Goal: Transaction & Acquisition: Purchase product/service

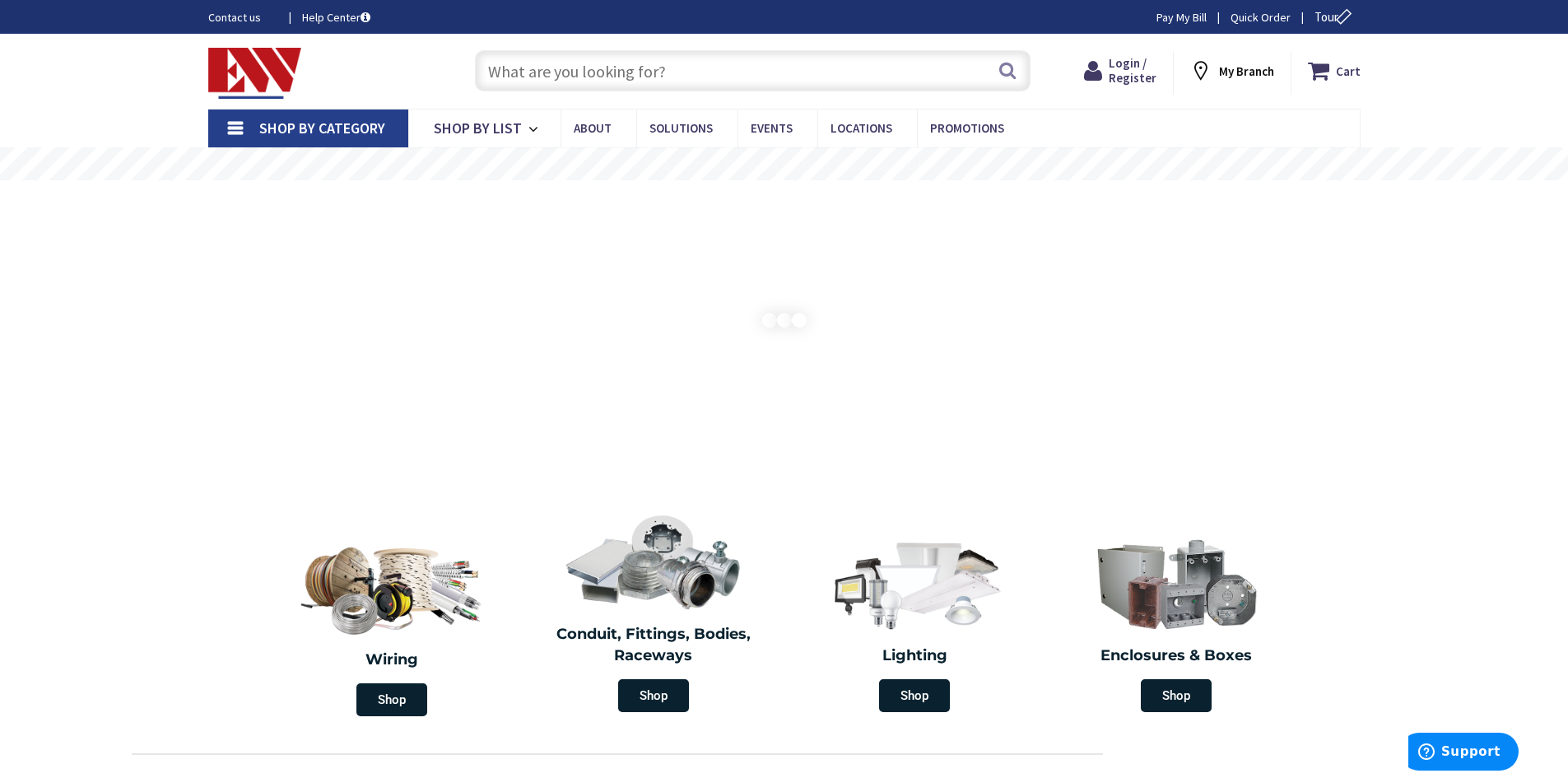
click at [602, 78] on input "text" at bounding box center [753, 70] width 556 height 41
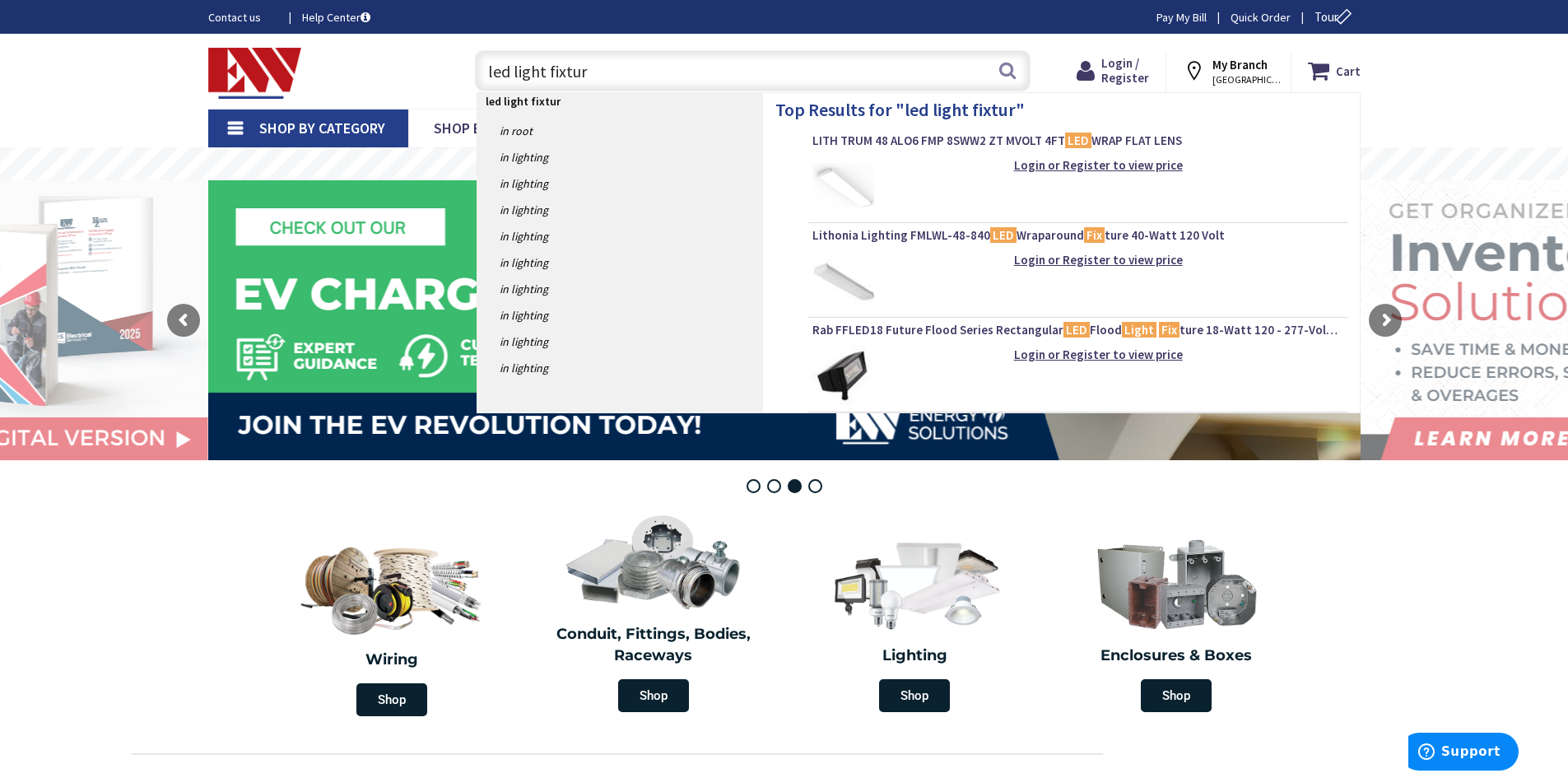
type input "led light fixture"
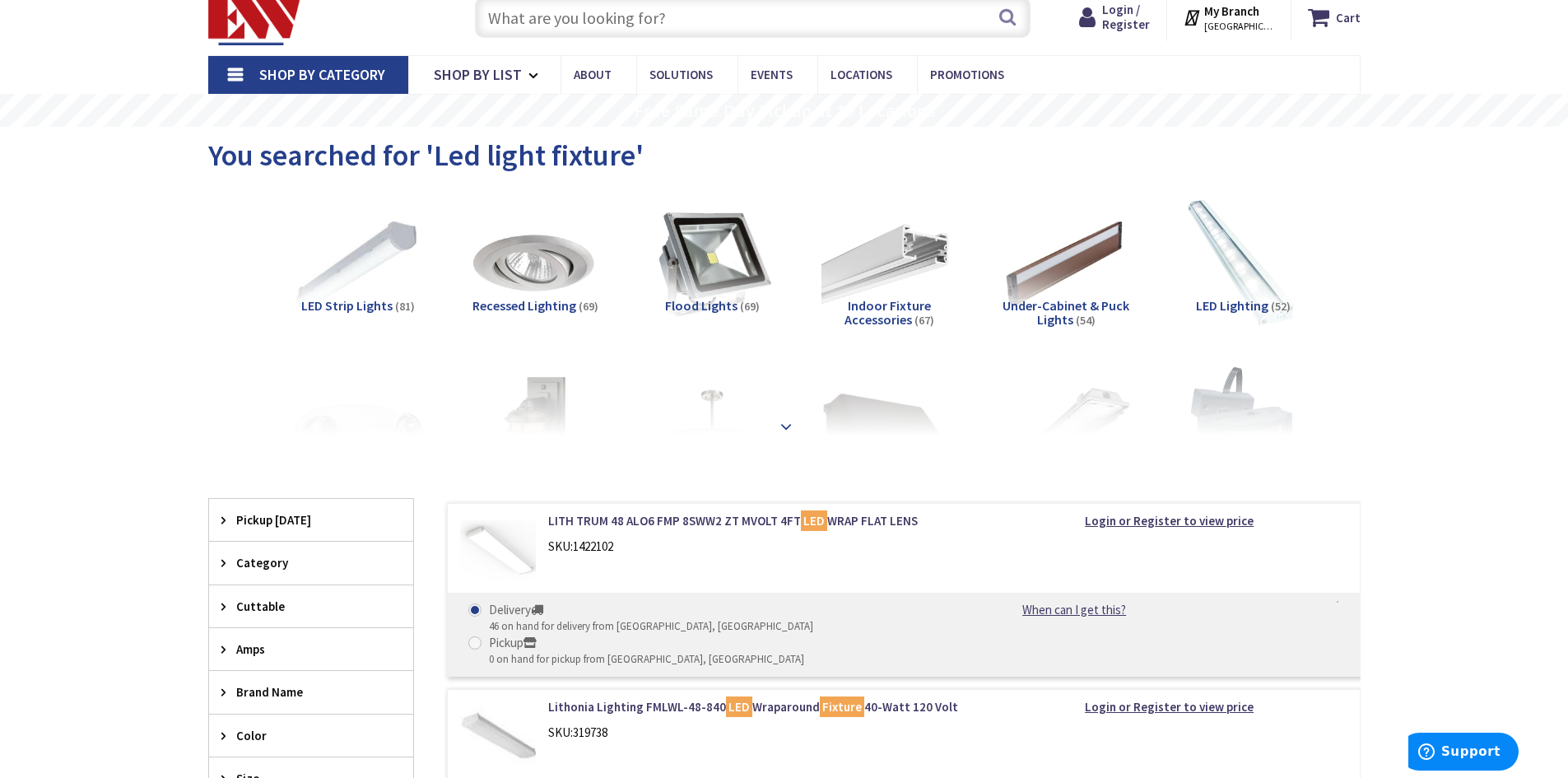
scroll to position [82, 0]
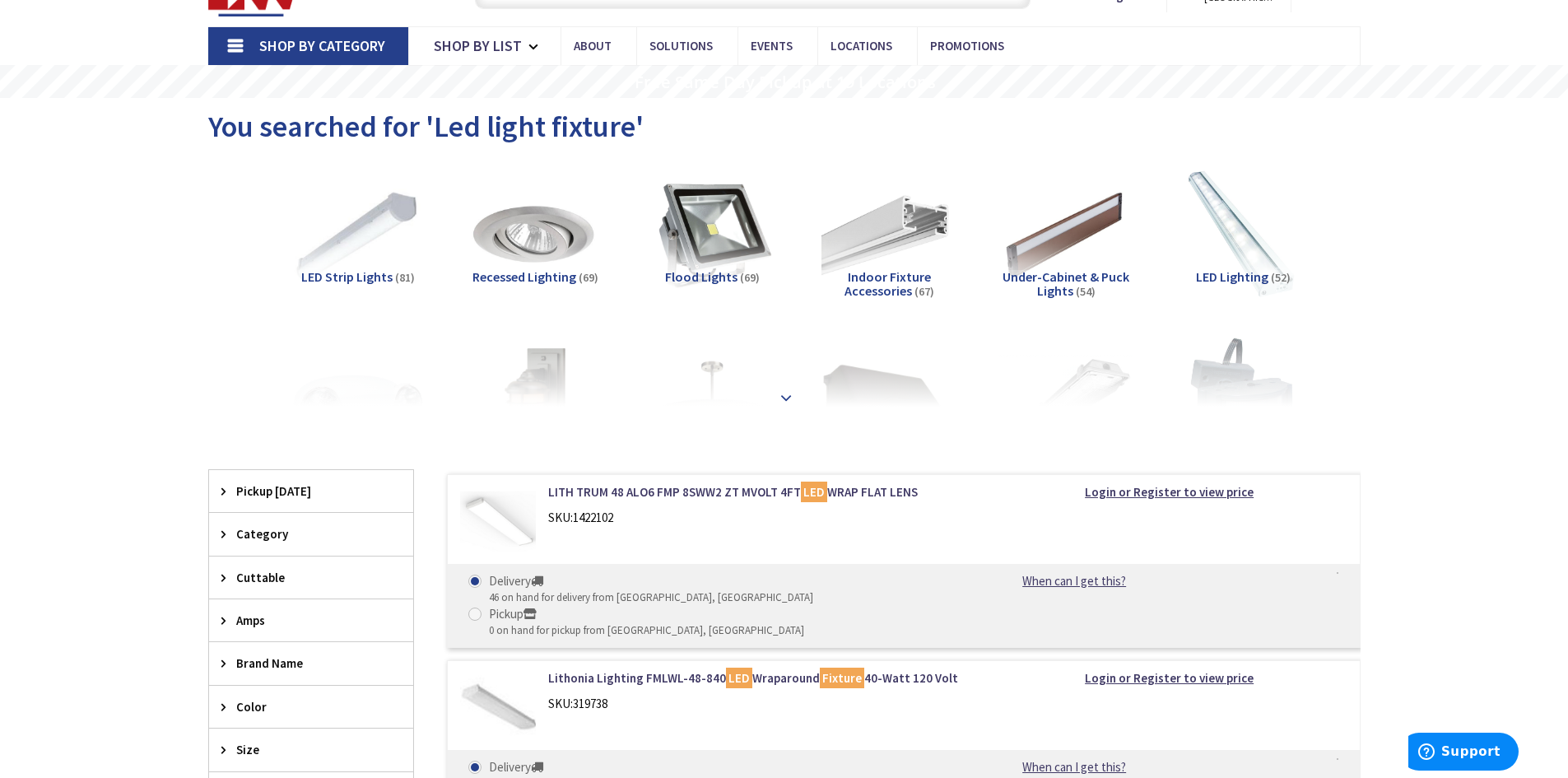
click at [786, 390] on strong at bounding box center [786, 397] width 20 height 18
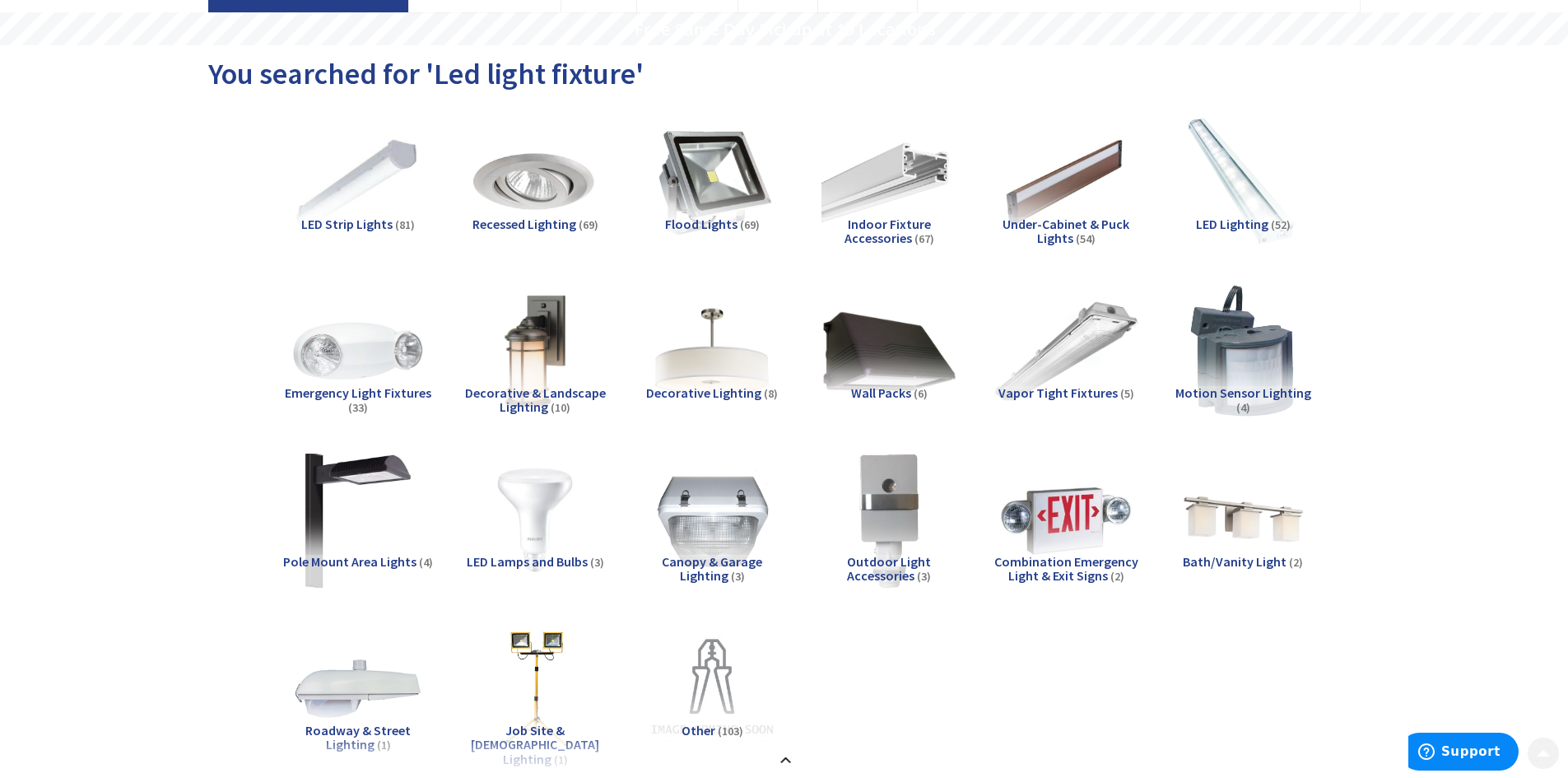
scroll to position [165, 0]
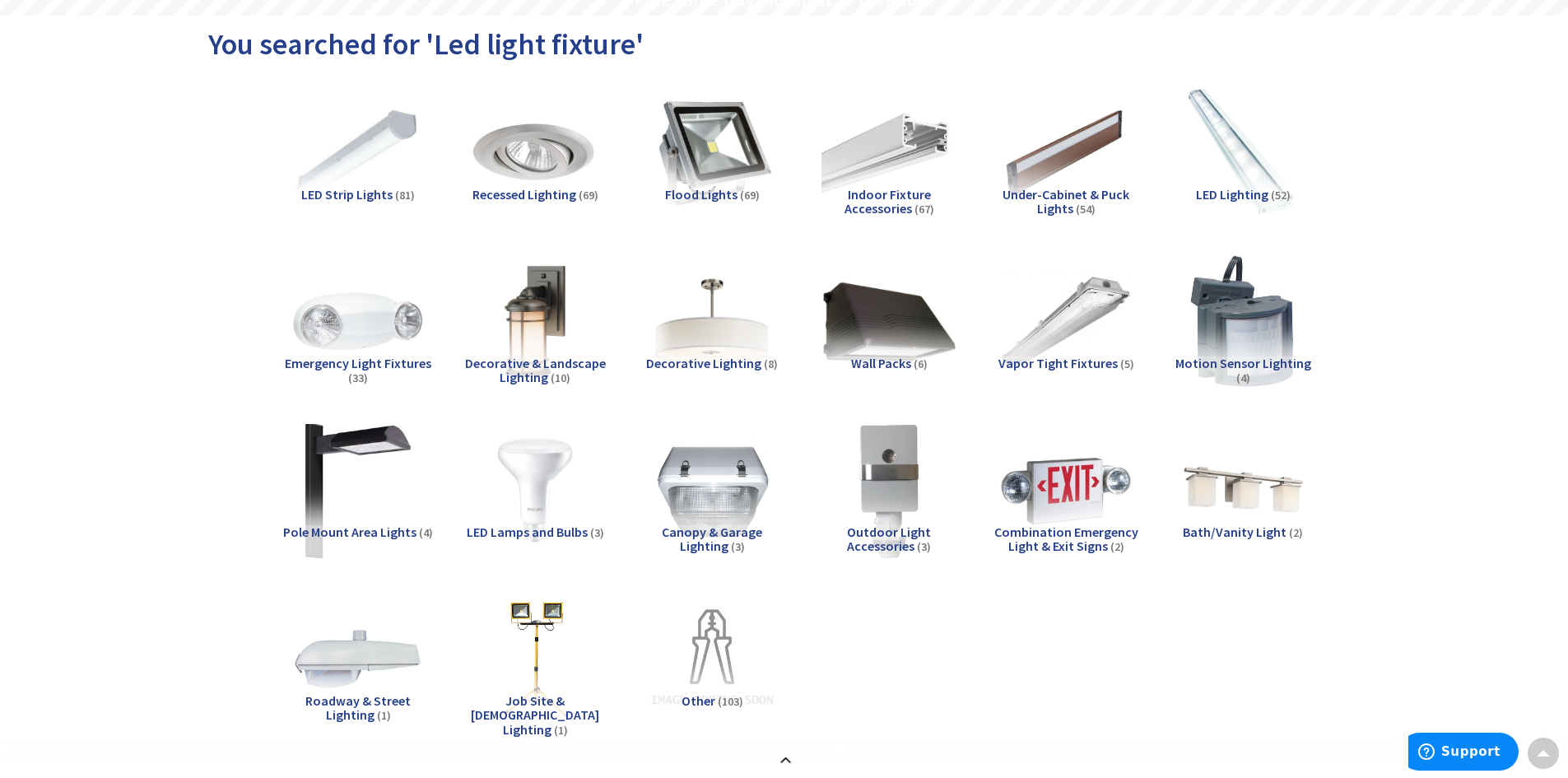
click at [1066, 355] on span "Vapor Tight Fixtures" at bounding box center [1057, 363] width 119 height 16
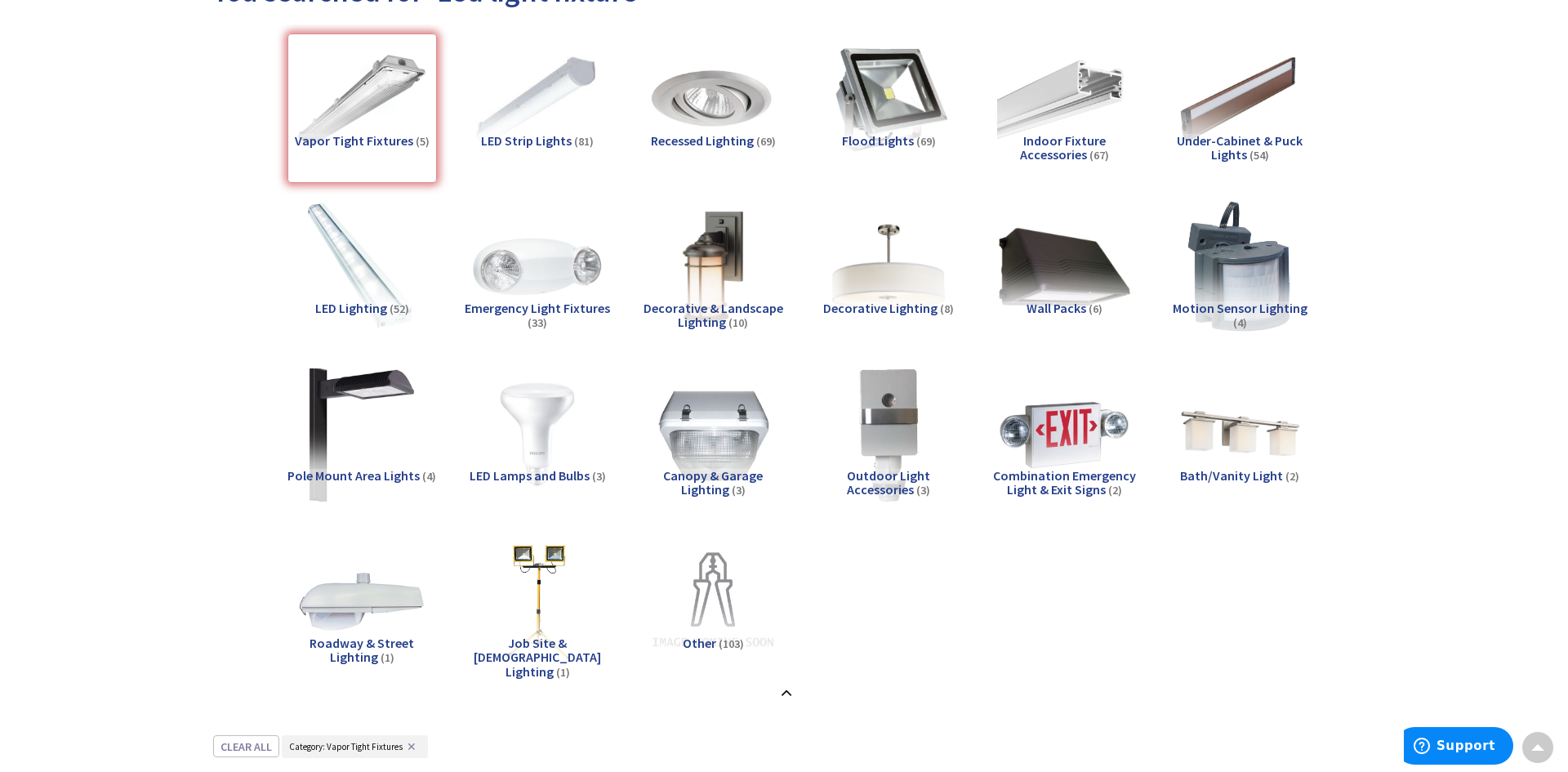
scroll to position [0, 0]
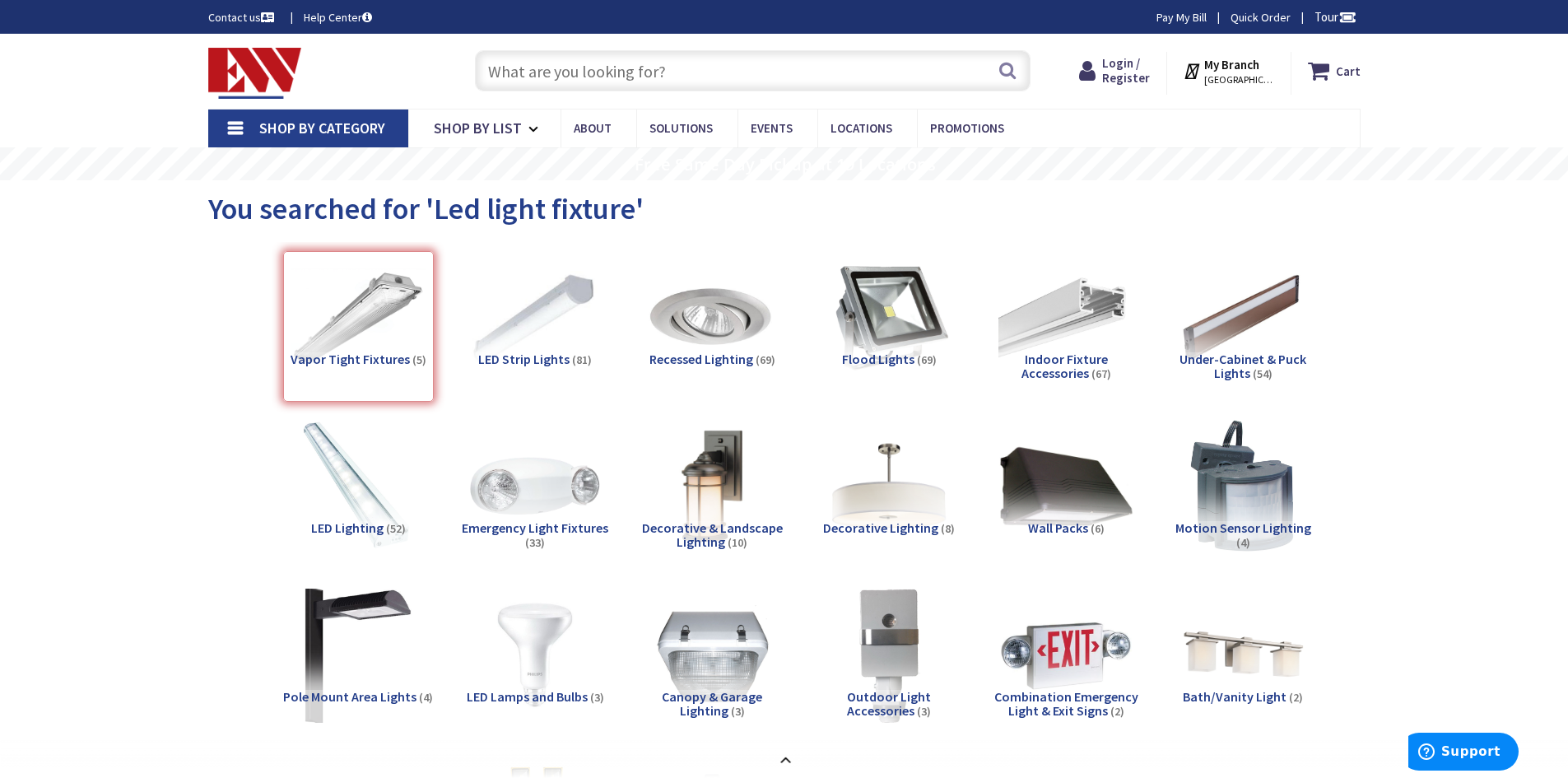
click at [1228, 79] on span "STAMFORD, CT" at bounding box center [1239, 79] width 70 height 13
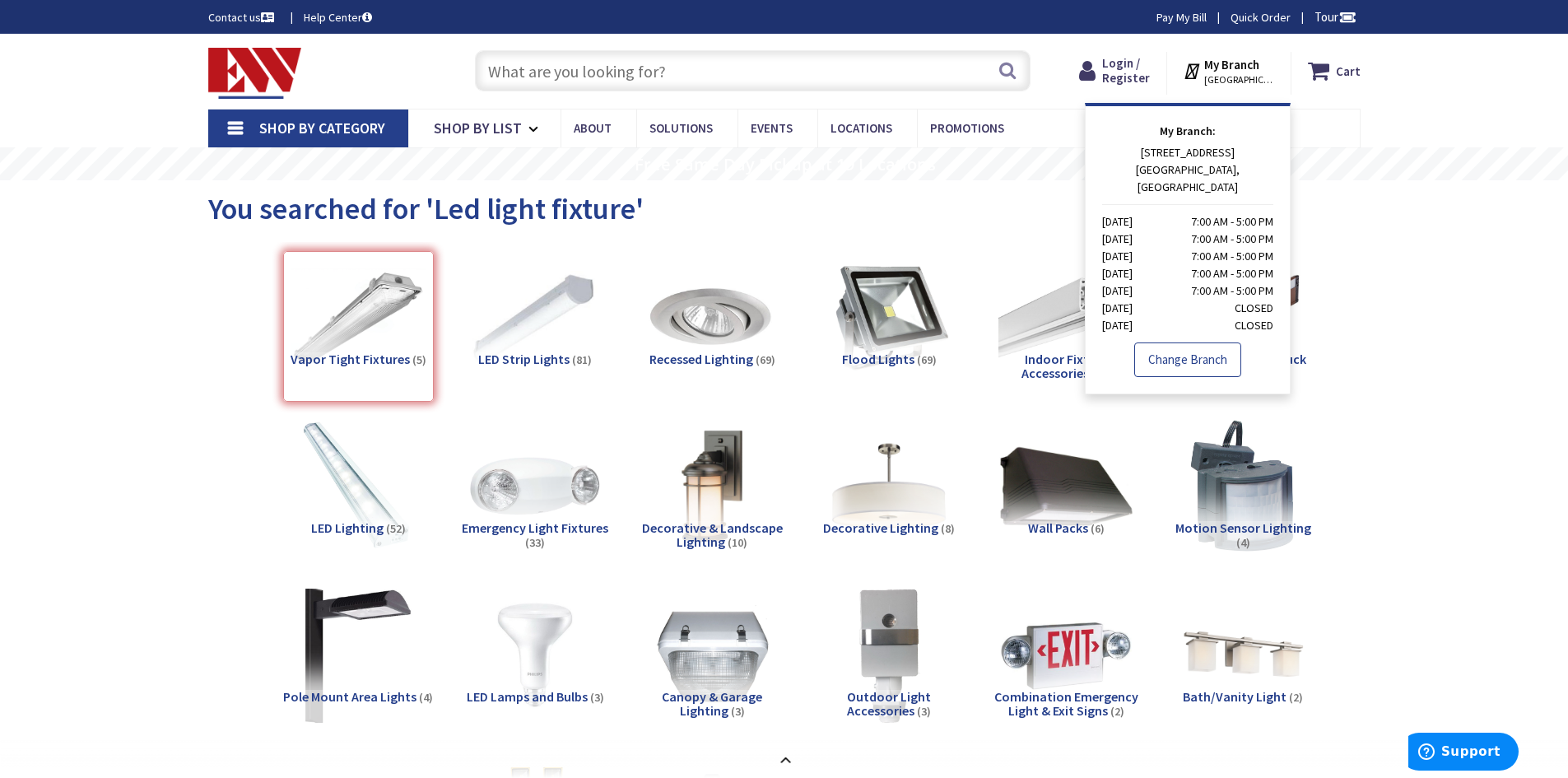
click at [1185, 346] on link "Change Branch" at bounding box center [1187, 359] width 107 height 35
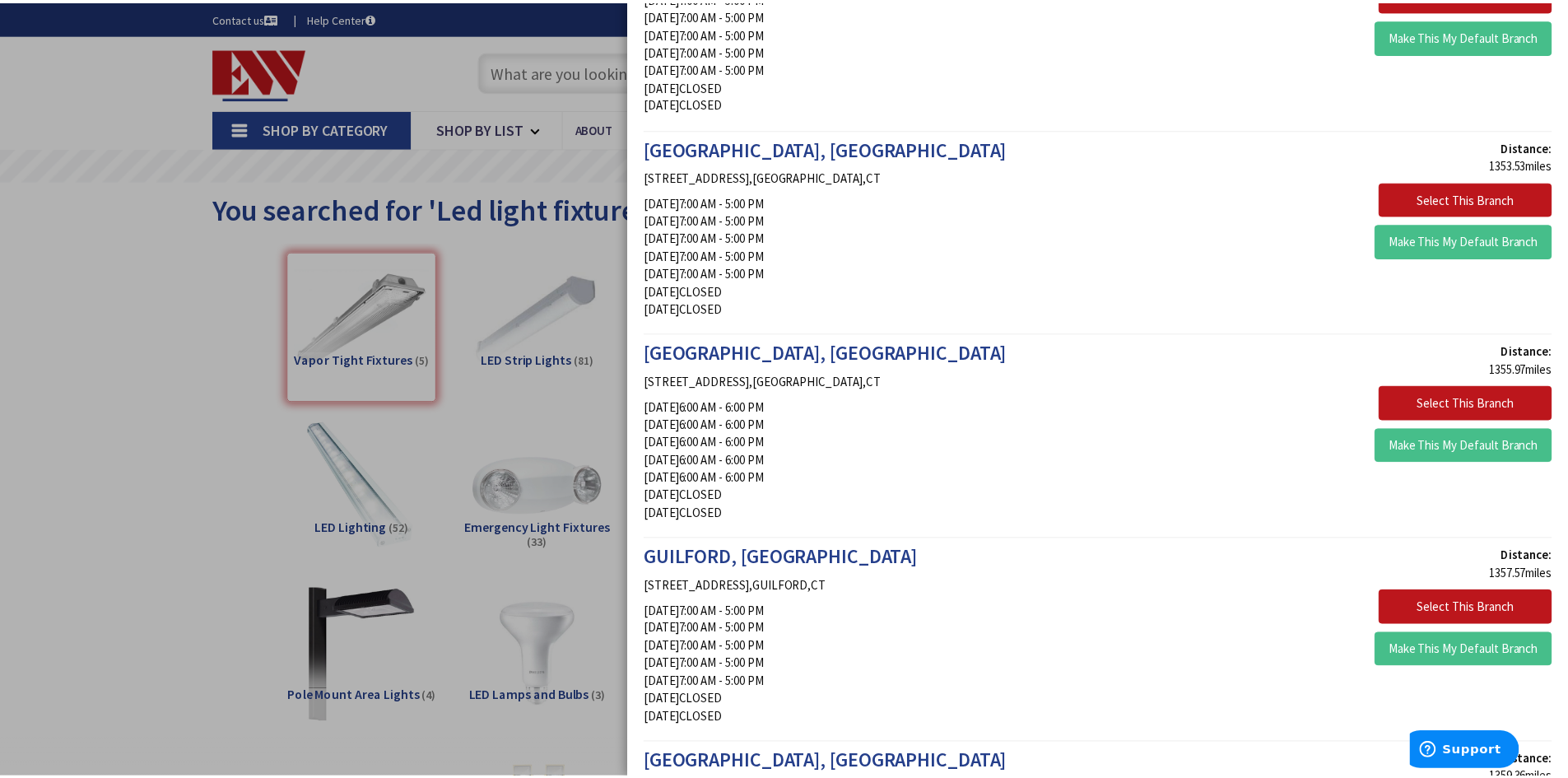
scroll to position [2140, 0]
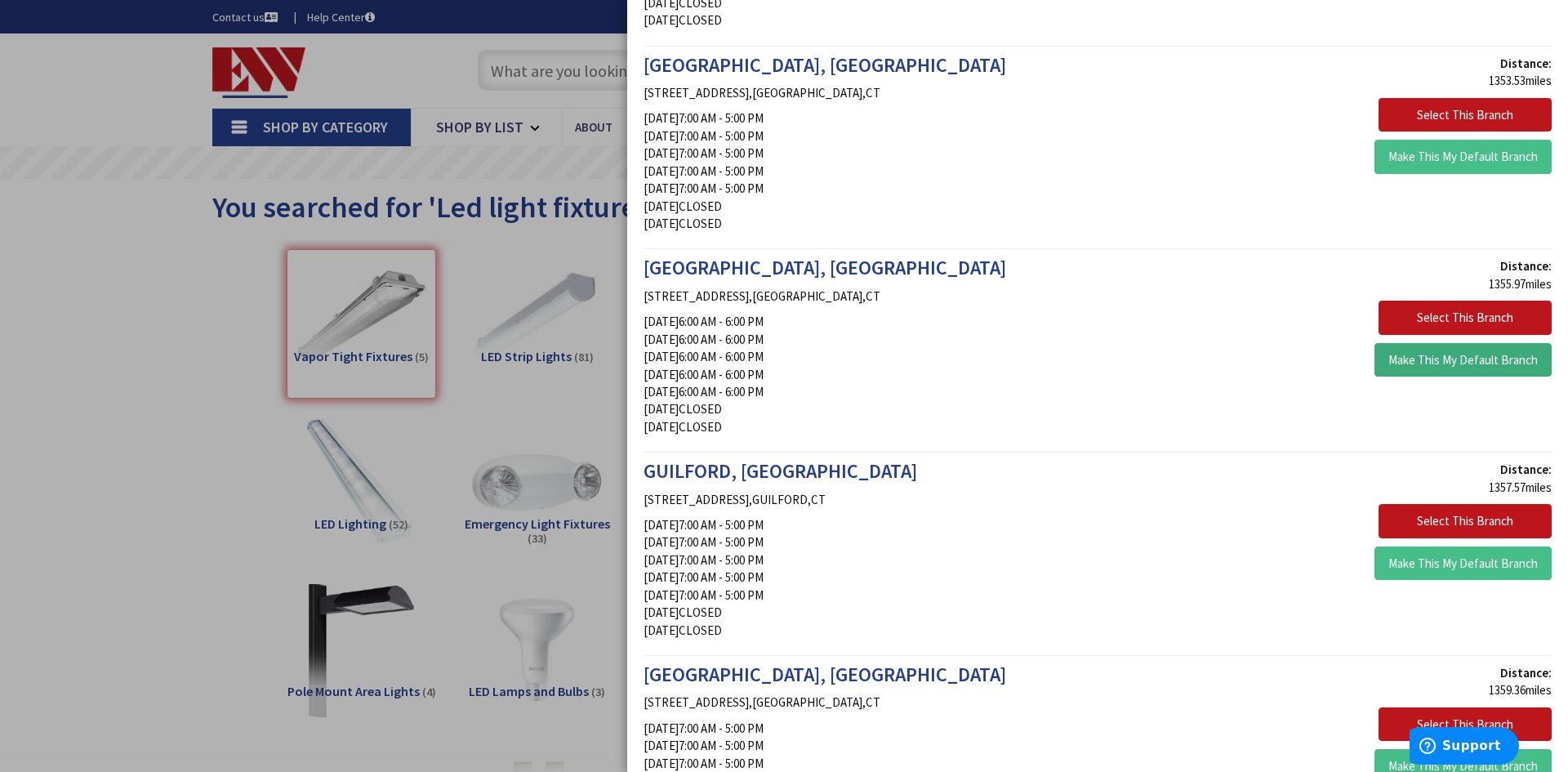
click at [1412, 358] on button "Make This My Default Branch" at bounding box center [1464, 360] width 177 height 34
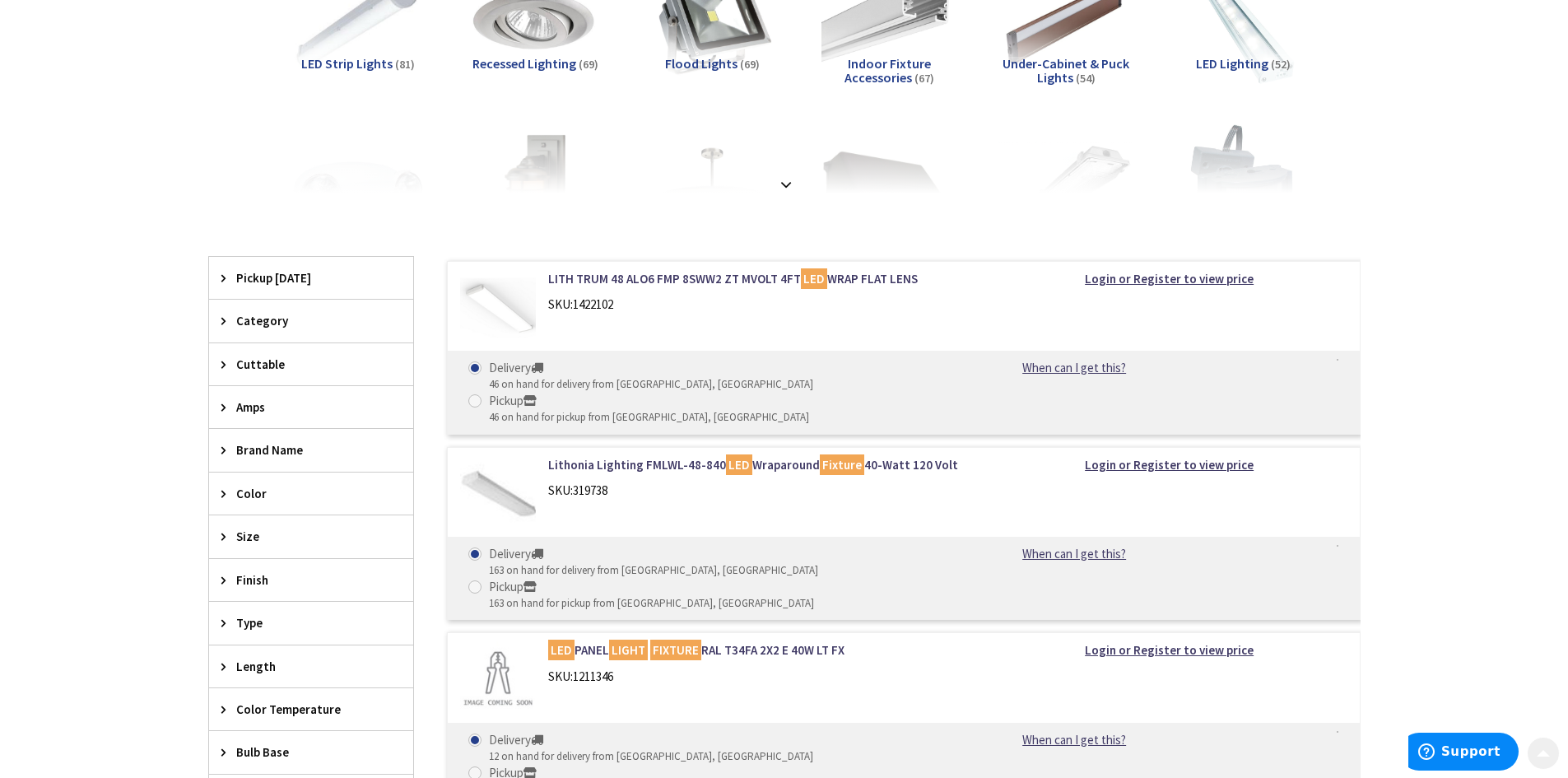
scroll to position [329, 0]
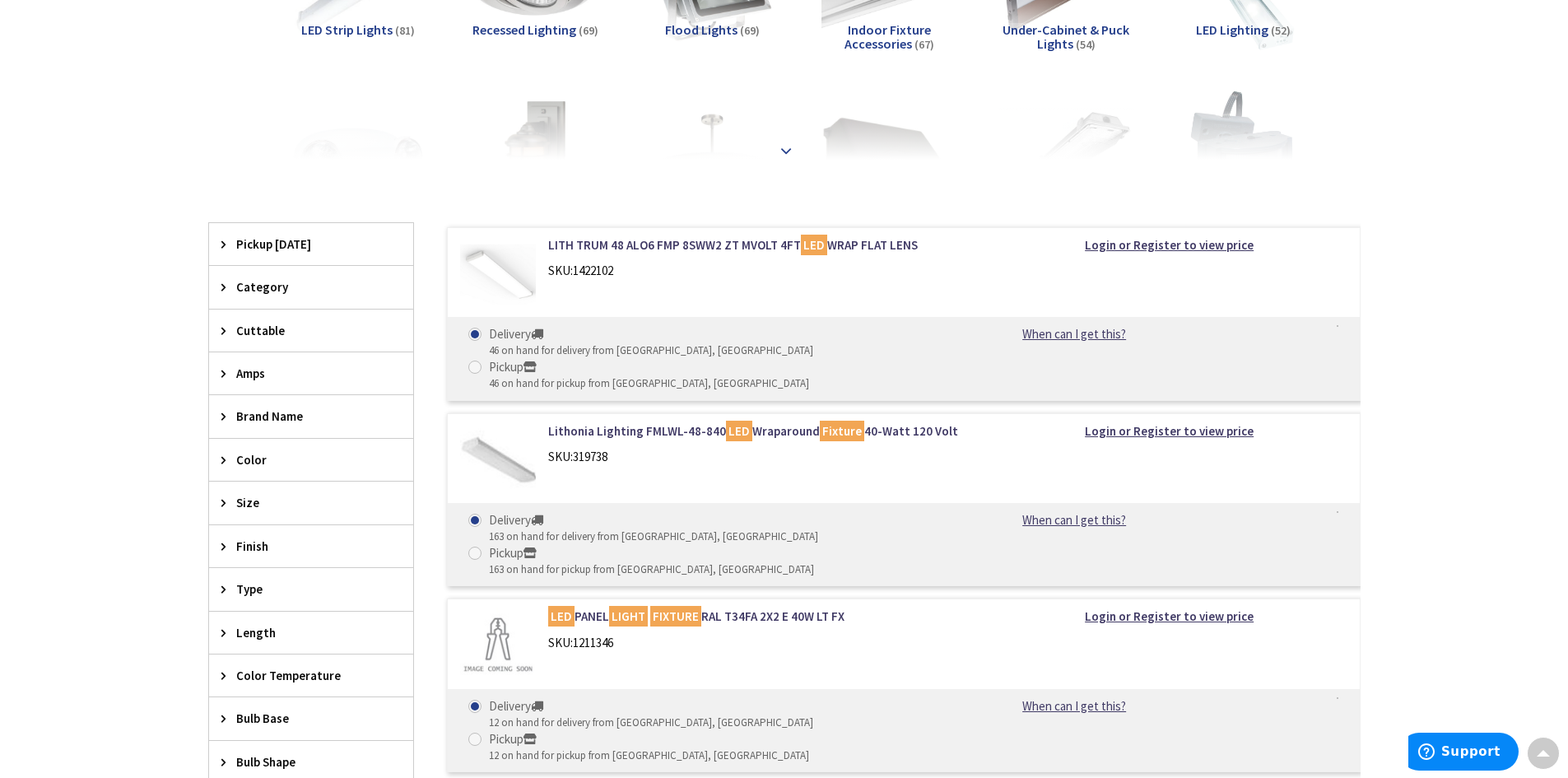
click at [781, 142] on strong at bounding box center [786, 150] width 20 height 18
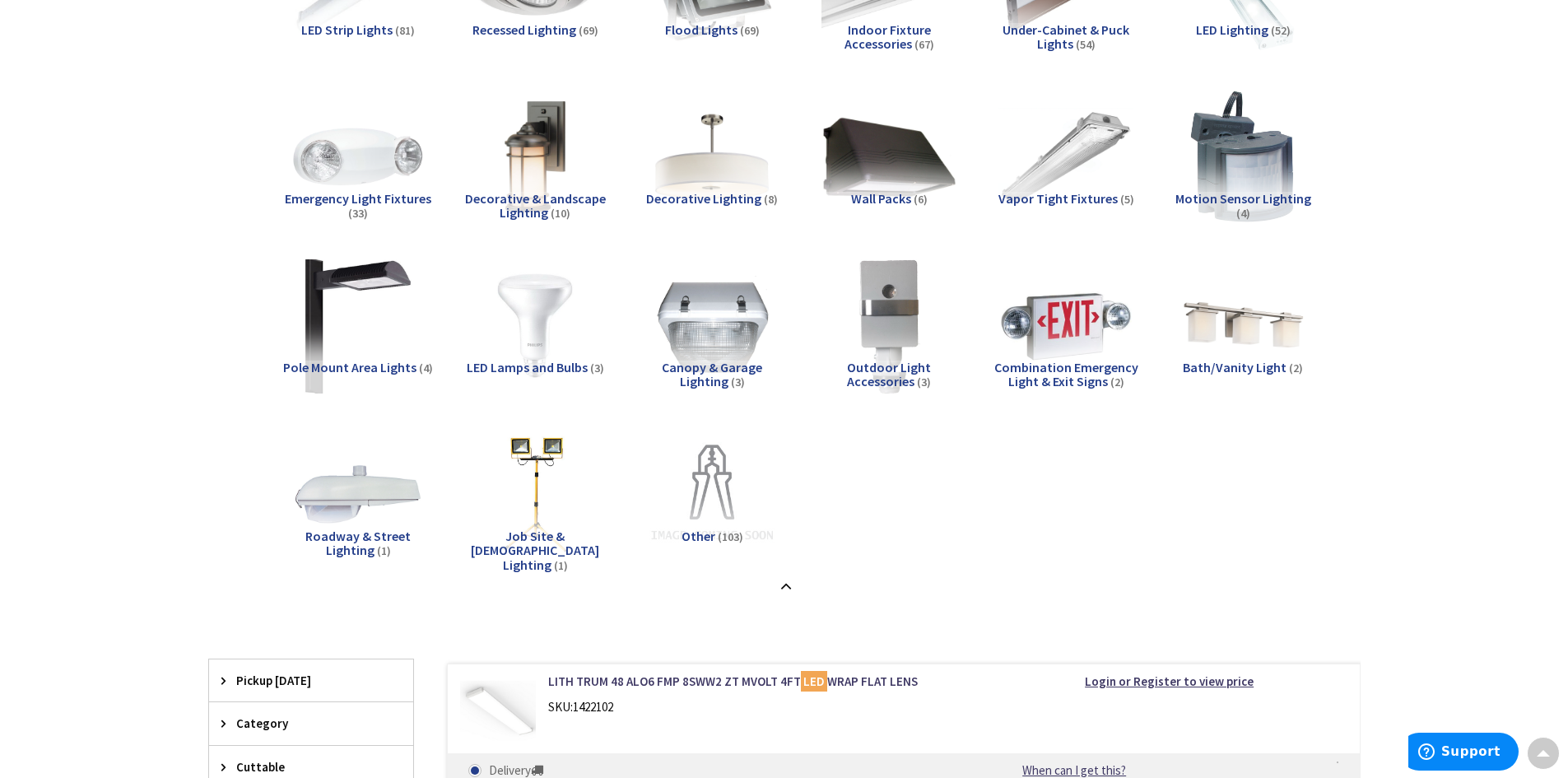
click at [1062, 199] on span "Vapor Tight Fixtures" at bounding box center [1057, 198] width 119 height 16
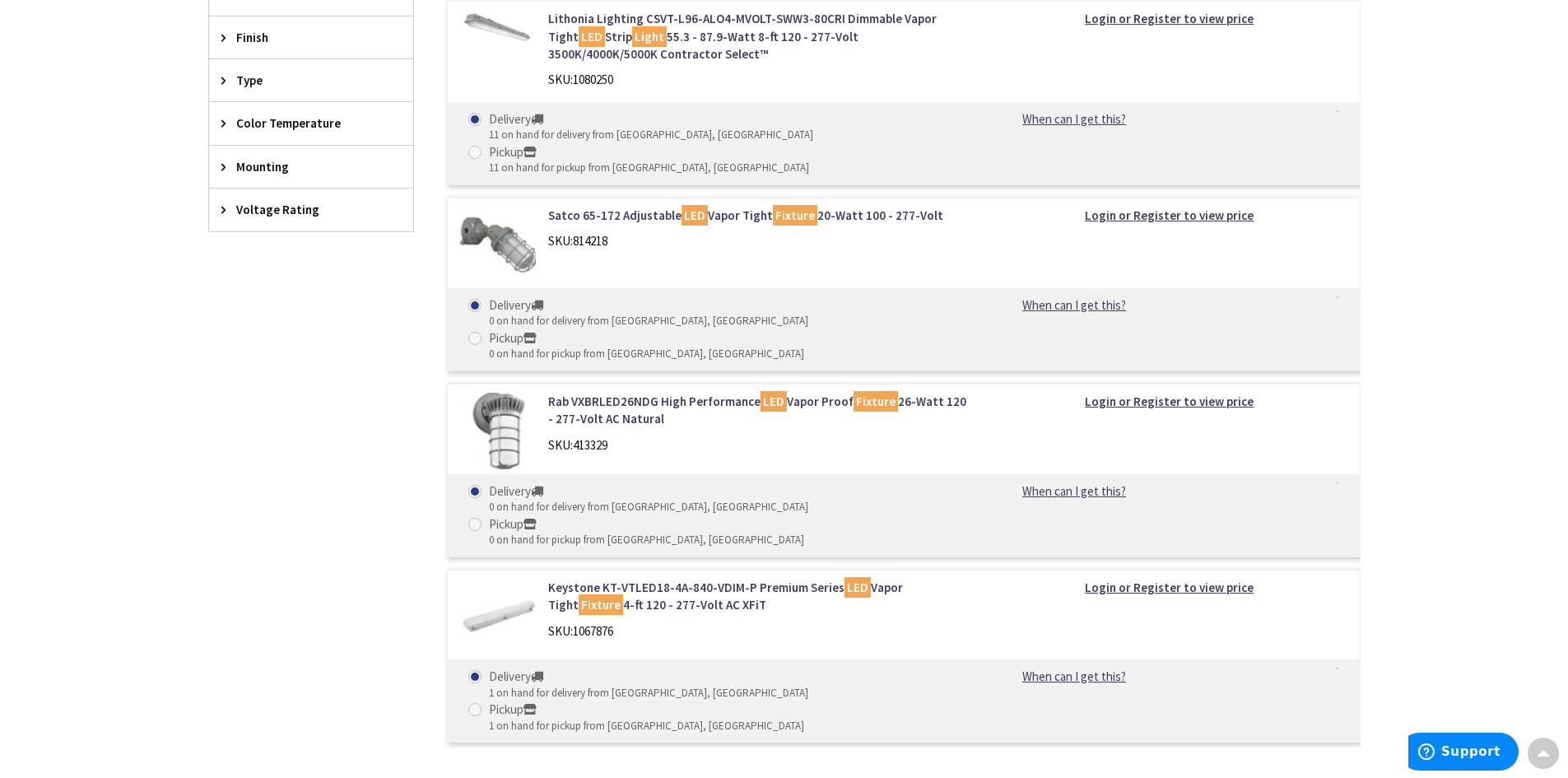
scroll to position [1205, 0]
click at [706, 577] on link "Keystone KT-VTLED18-4A-840-VDIM-P Premium Series LED Vapor Tight Fixture 4-ft 1…" at bounding box center [757, 594] width 419 height 36
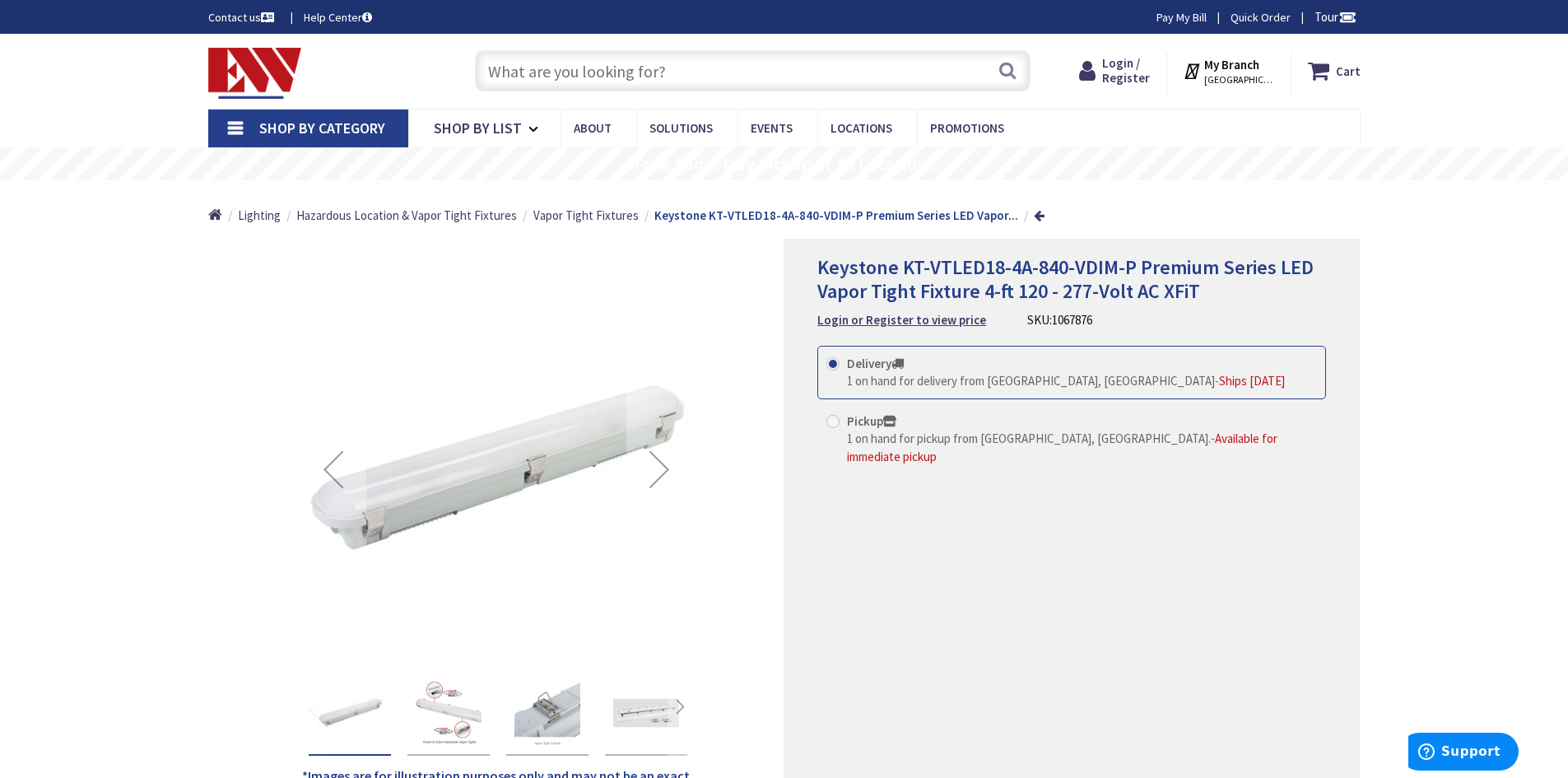
click at [441, 694] on img "Keystone KT-VTLED18-4A-840-VDIM-P Premium Series LED Vapor Tight Fixture 4-ft 1…" at bounding box center [449, 713] width 66 height 66
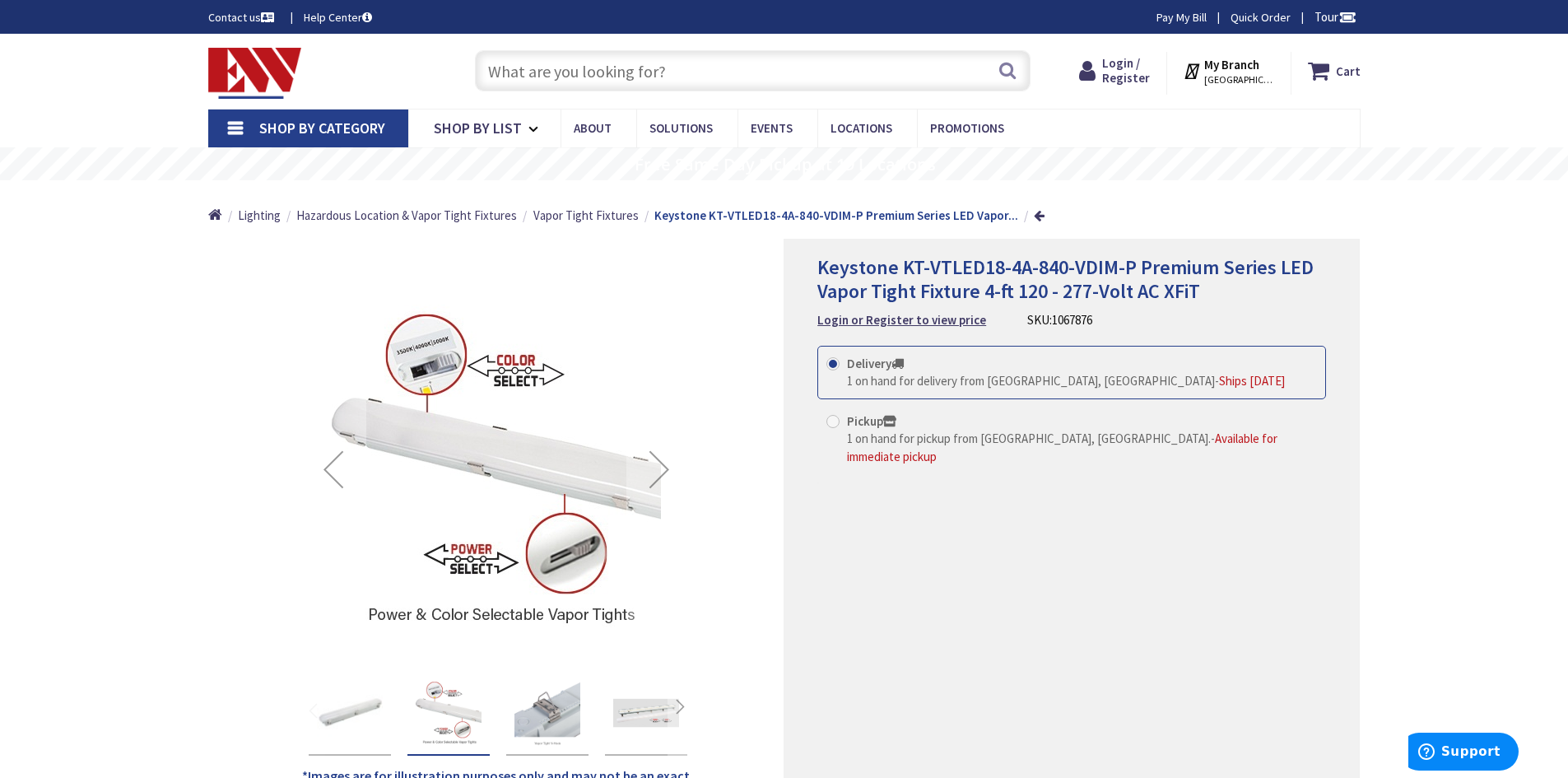
click at [662, 699] on img "Keystone KT-VTLED18-4A-840-VDIM-P Premium Series LED Vapor Tight Fixture 4-ft 1…" at bounding box center [646, 713] width 66 height 66
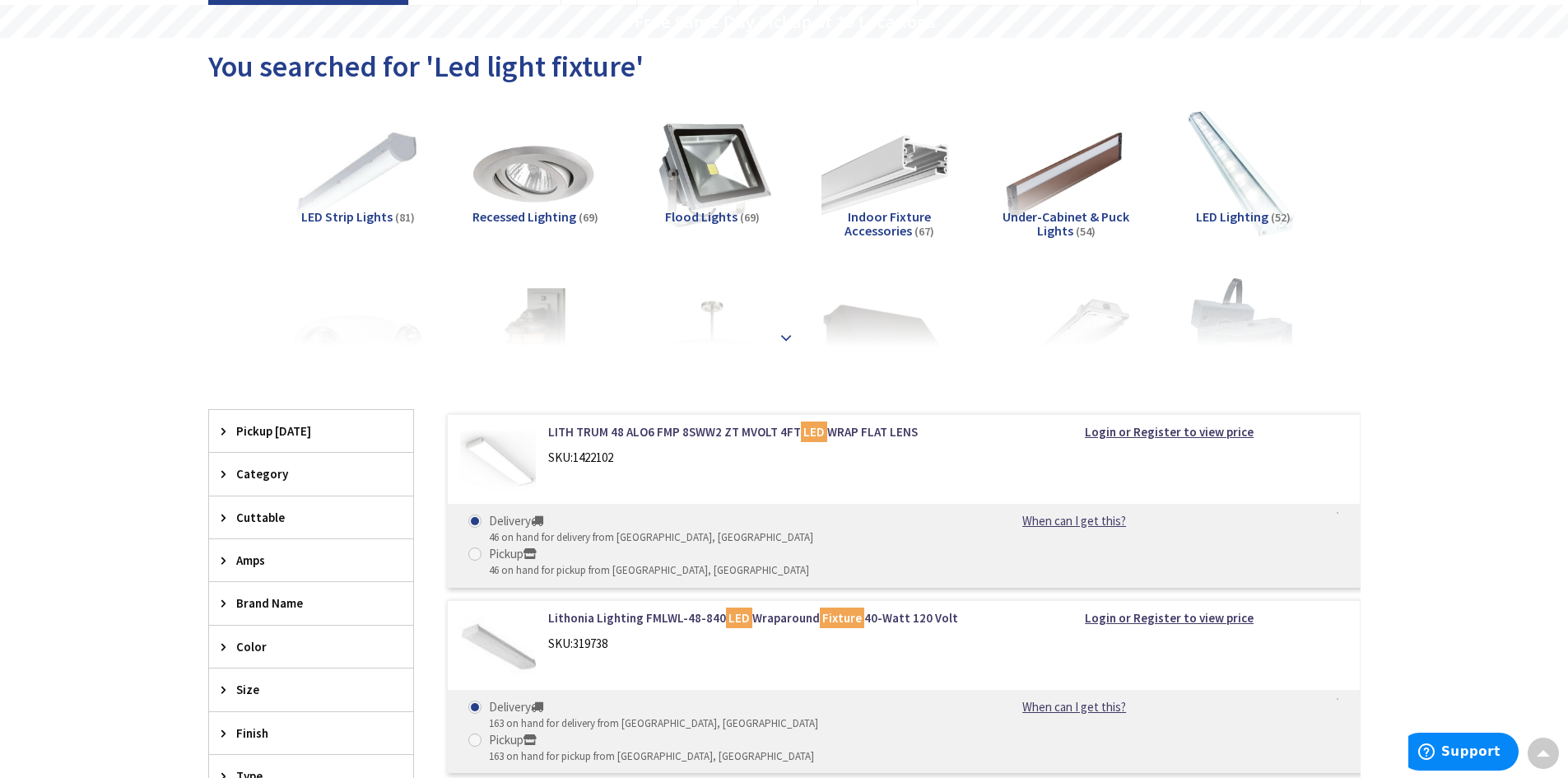
click at [774, 334] on div at bounding box center [784, 301] width 1070 height 90
click at [792, 340] on strong at bounding box center [786, 333] width 20 height 18
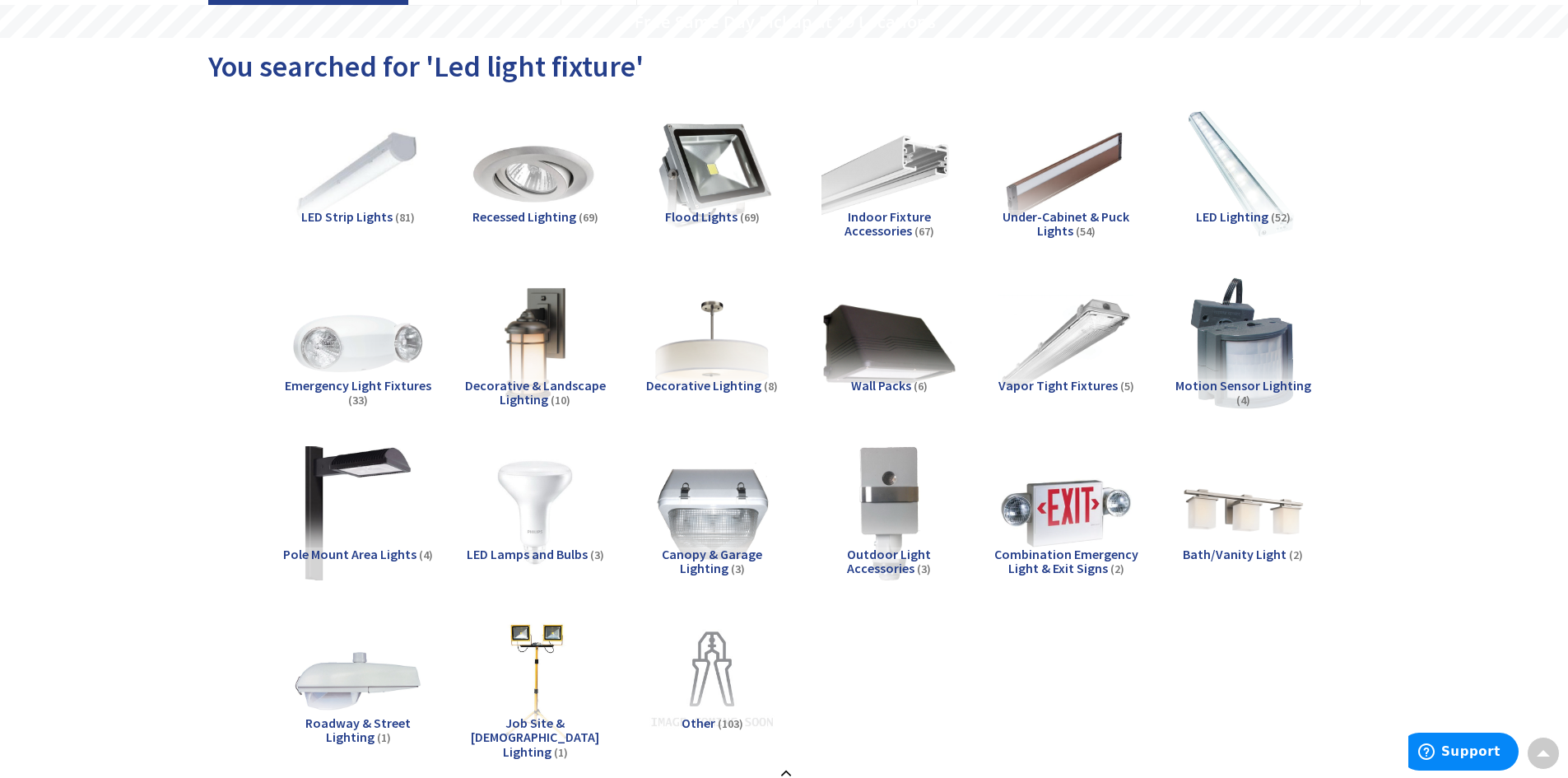
click at [1025, 387] on span "Vapor Tight Fixtures" at bounding box center [1057, 385] width 119 height 16
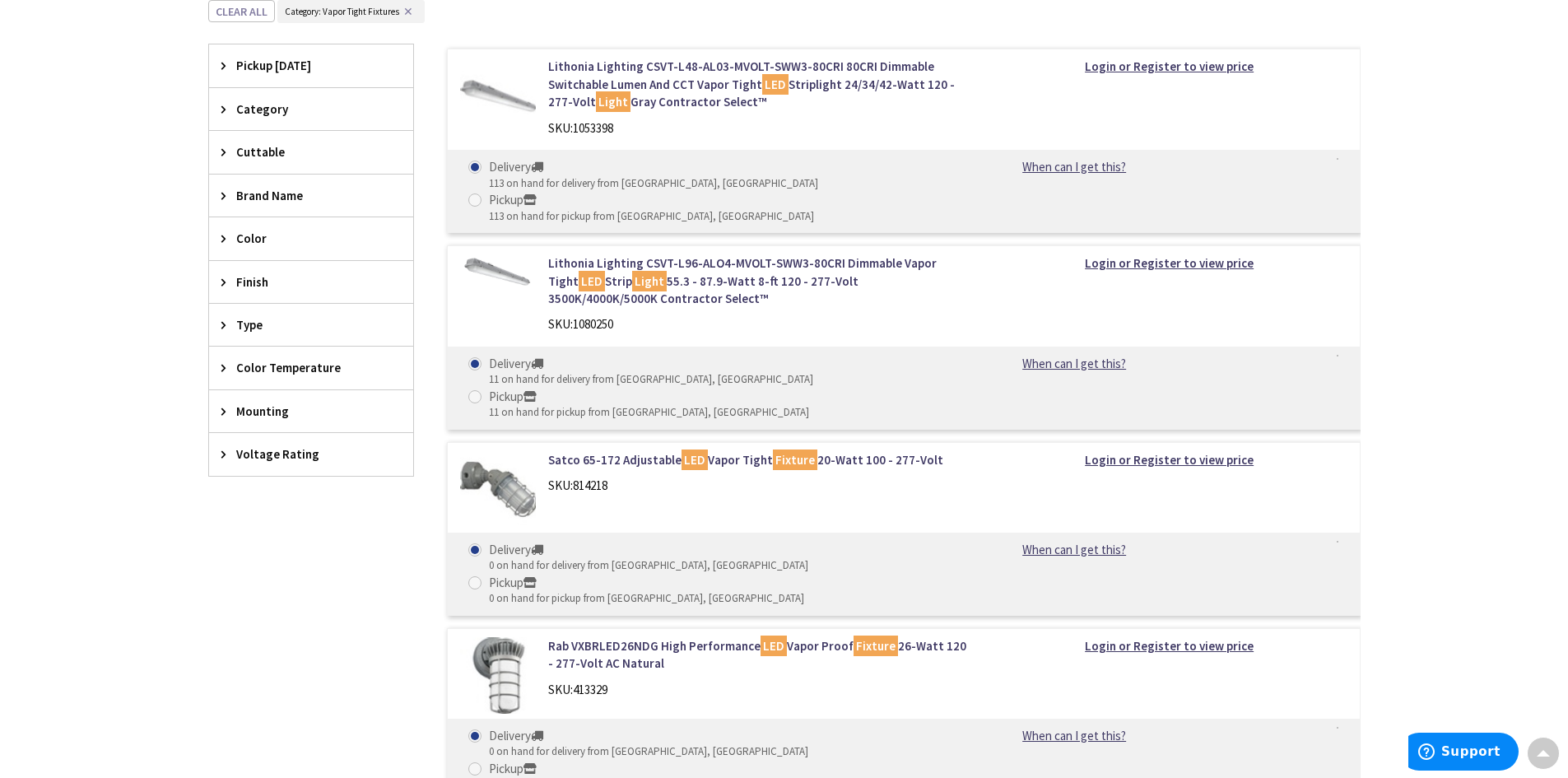
scroll to position [876, 0]
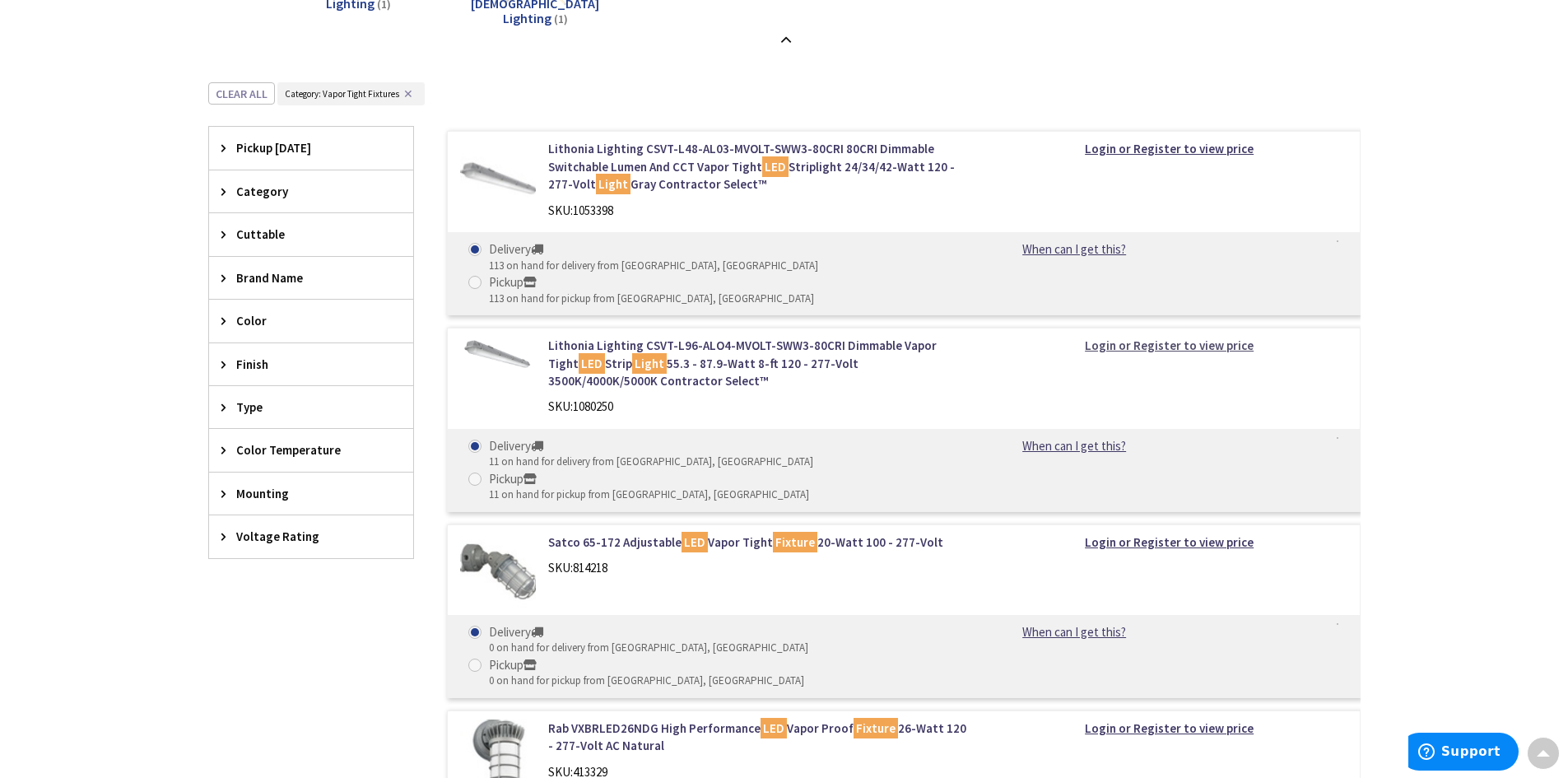
click at [1136, 338] on strong "Login or Register to view price" at bounding box center [1169, 346] width 168 height 16
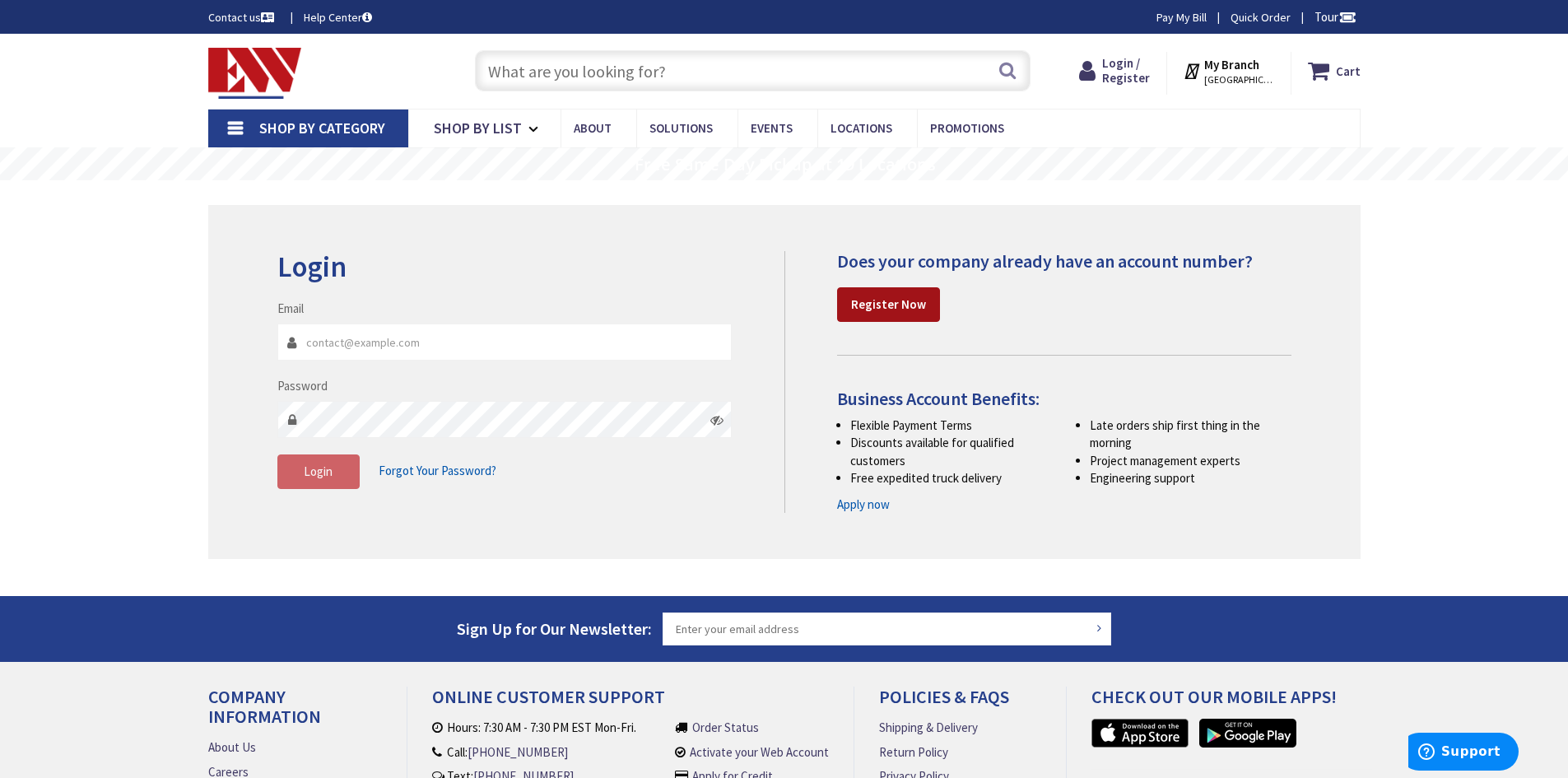
click at [878, 300] on strong "Register Now" at bounding box center [888, 304] width 75 height 16
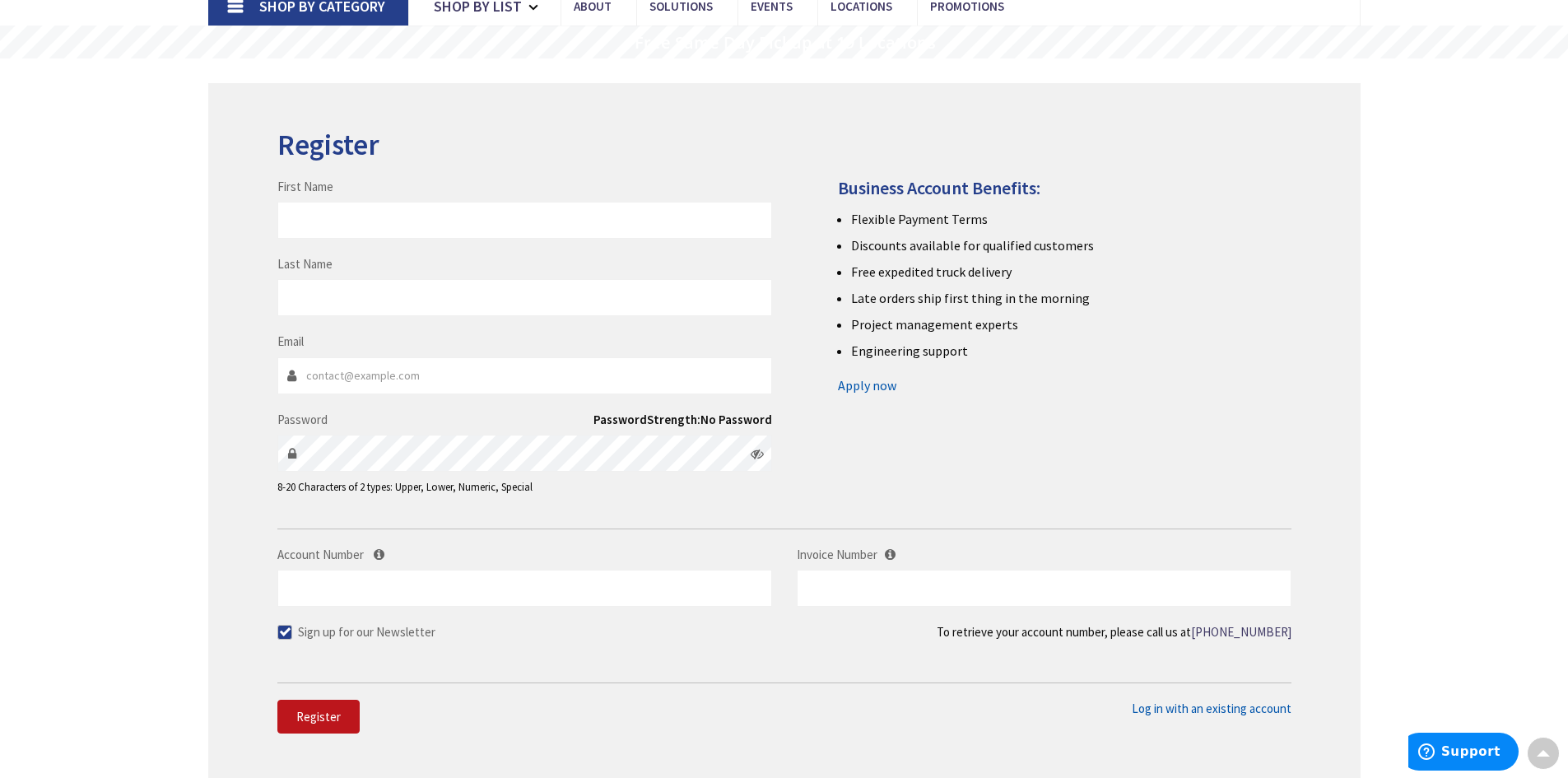
scroll to position [82, 0]
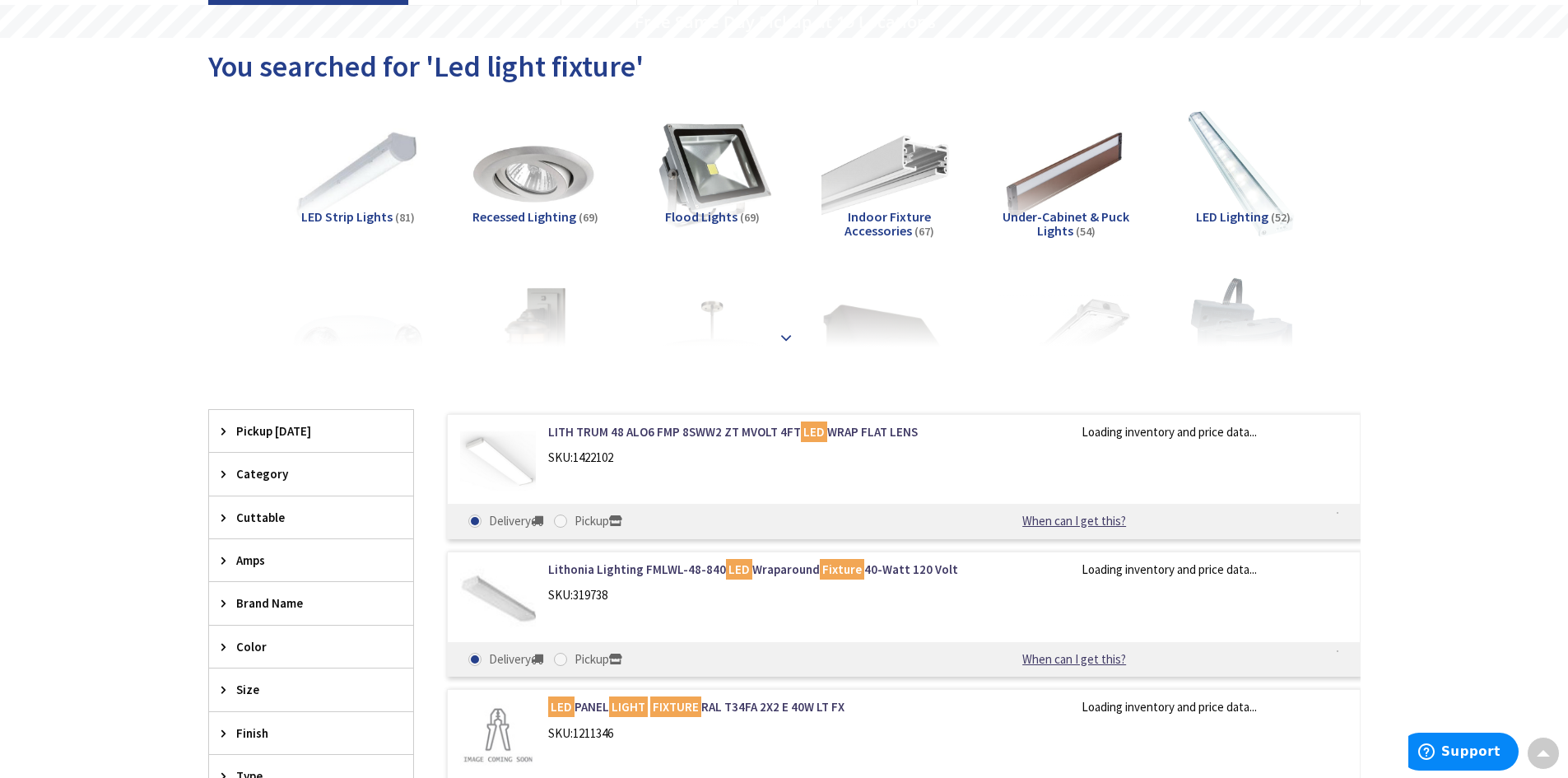
click at [786, 333] on strong at bounding box center [786, 337] width 20 height 18
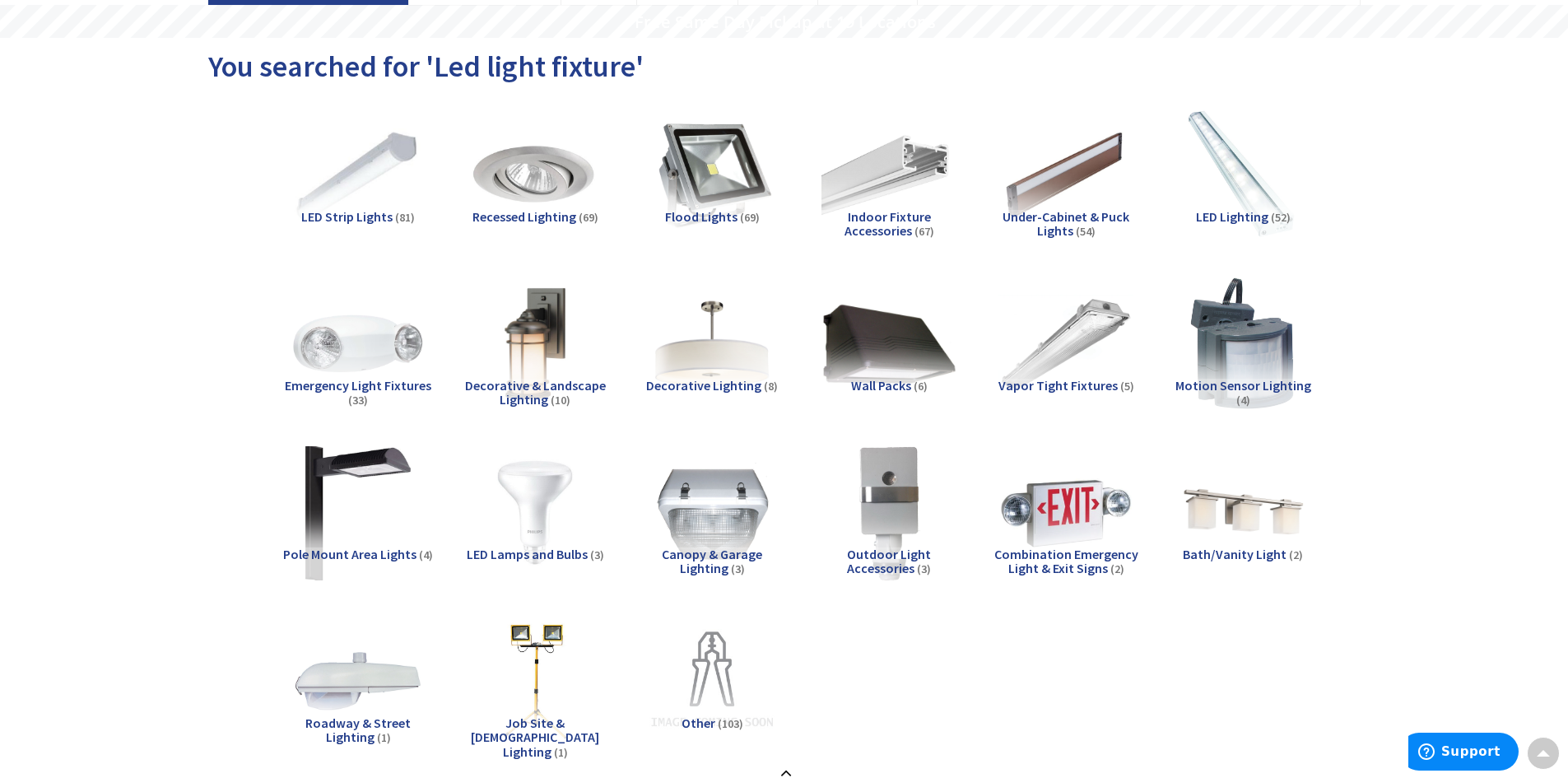
click at [1051, 383] on span "Vapor Tight Fixtures" at bounding box center [1057, 385] width 119 height 16
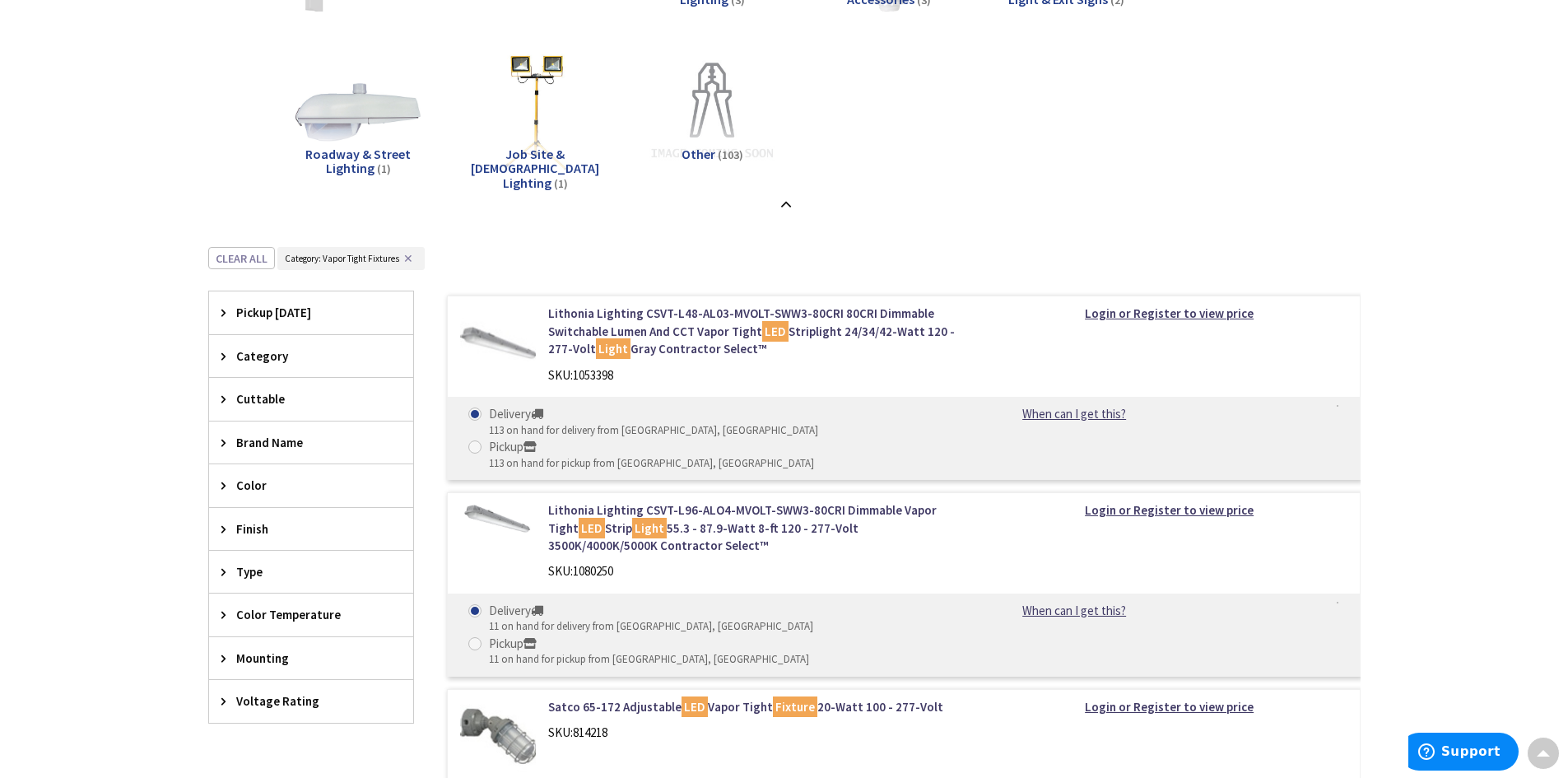
scroll to position [629, 0]
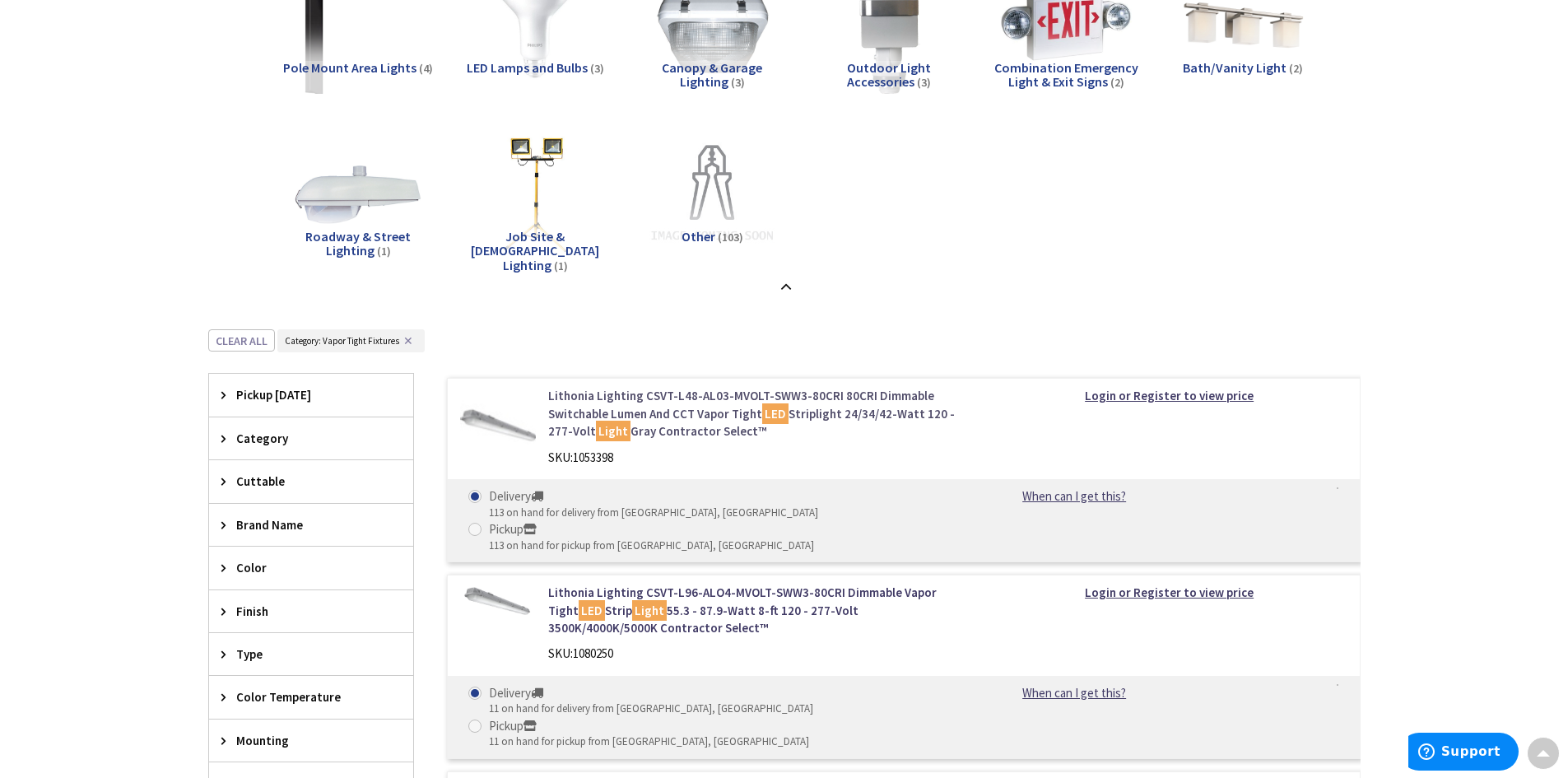
click at [669, 394] on link "Lithonia Lighting CSVT-L48-AL03-MVOLT-SWW3-80CRI 80CRI Dimmable Switchable Lume…" at bounding box center [757, 413] width 419 height 53
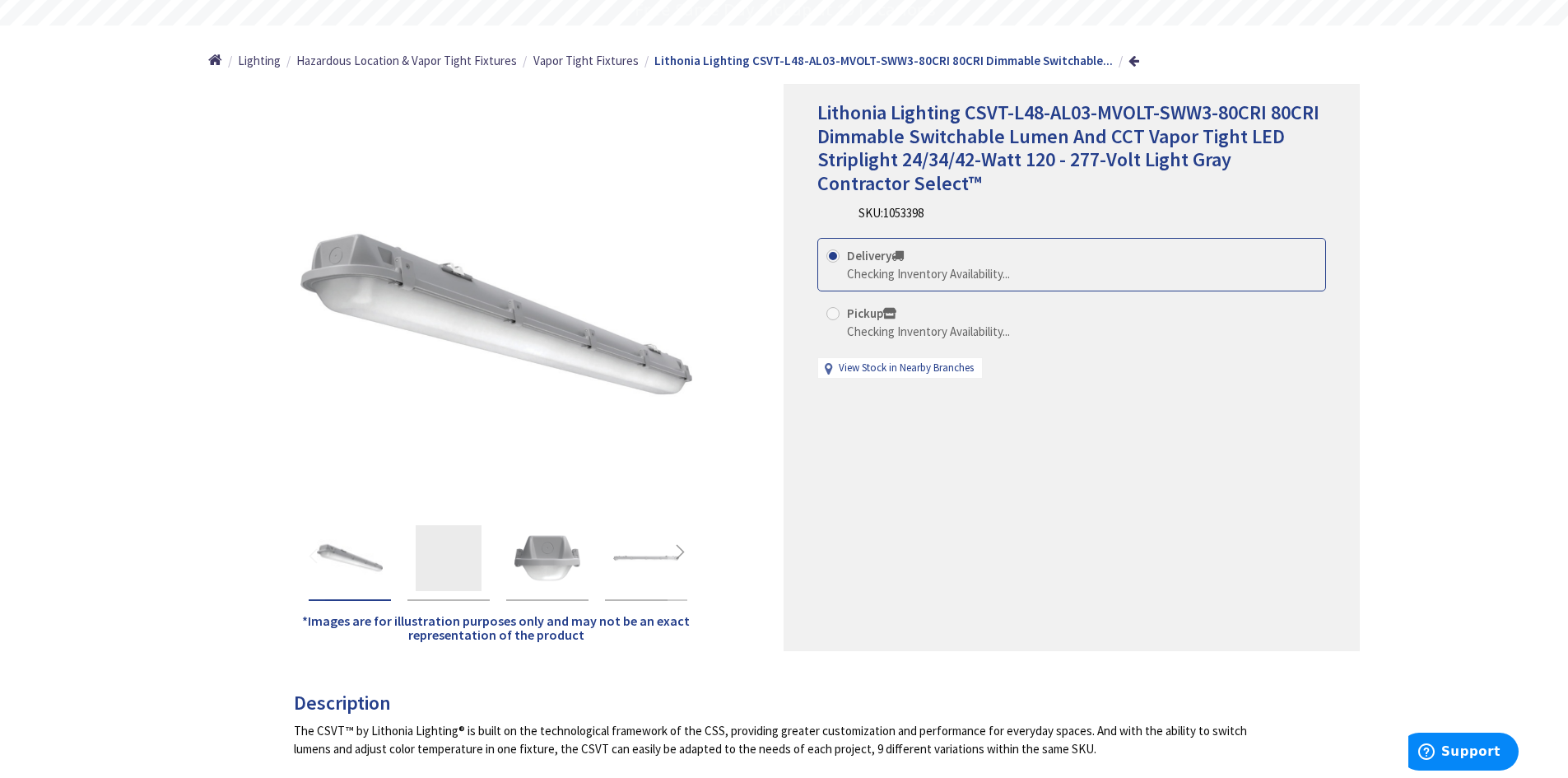
scroll to position [165, 0]
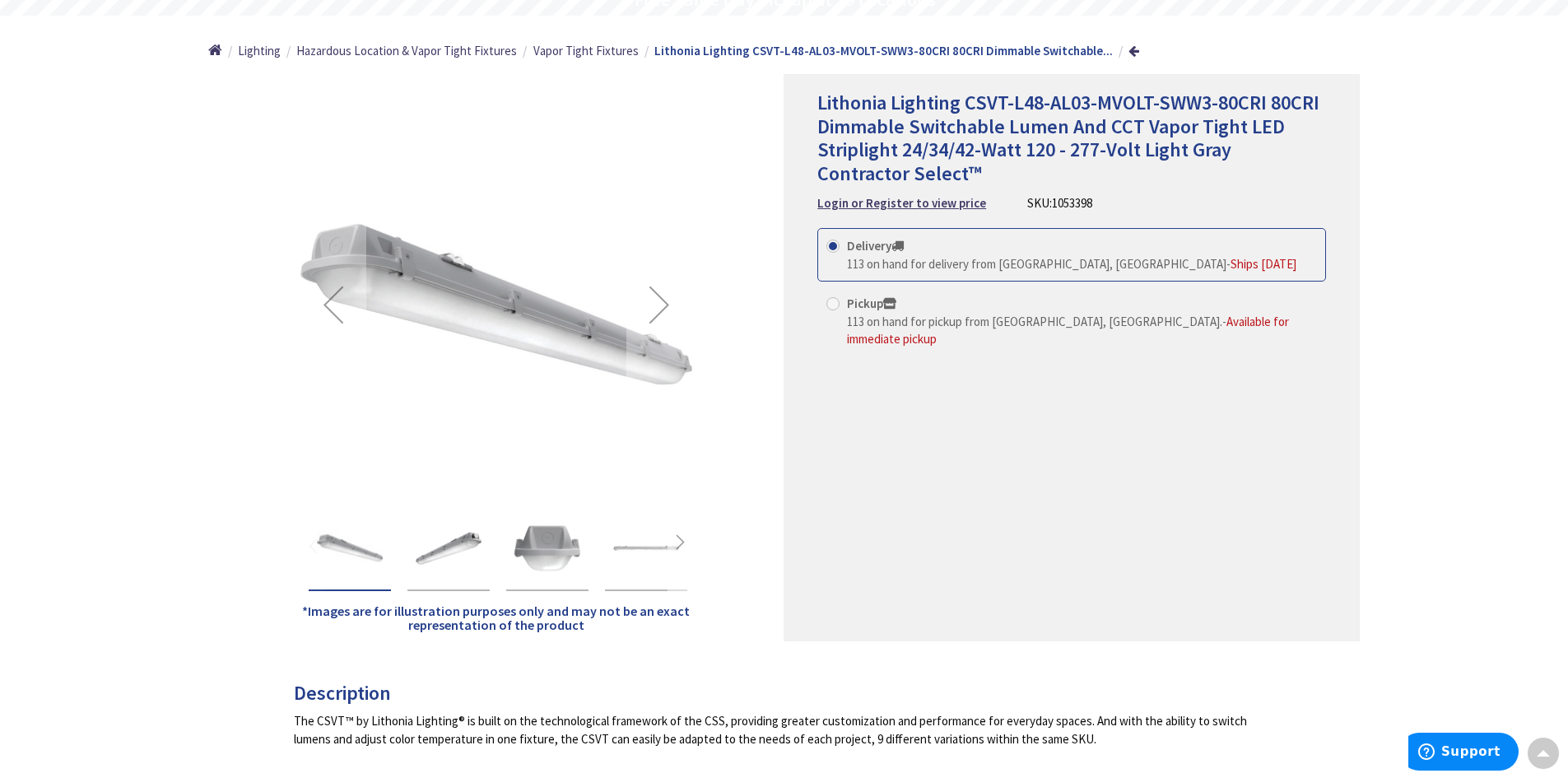
click at [688, 544] on div "Next" at bounding box center [680, 545] width 24 height 24
click at [659, 545] on img "Lithonia Lighting CSVT-L48-AL03-MVOLT-SWW3-80CRI 80CRI Dimmable Switchable Lume…" at bounding box center [642, 548] width 66 height 66
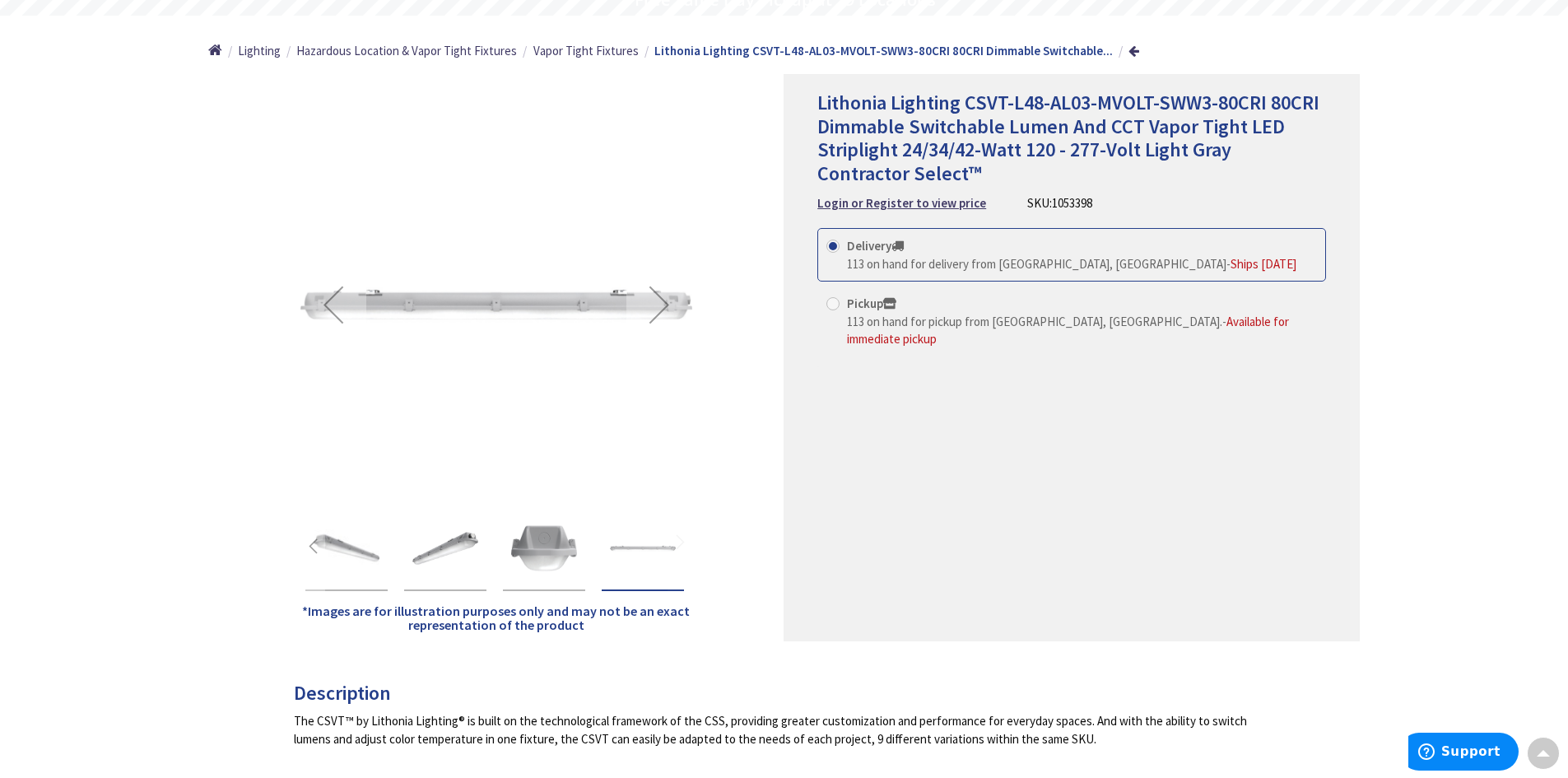
click at [531, 547] on img "Lithonia Lighting CSVT-L48-AL03-MVOLT-SWW3-80CRI 80CRI Dimmable Switchable Lume…" at bounding box center [544, 548] width 66 height 66
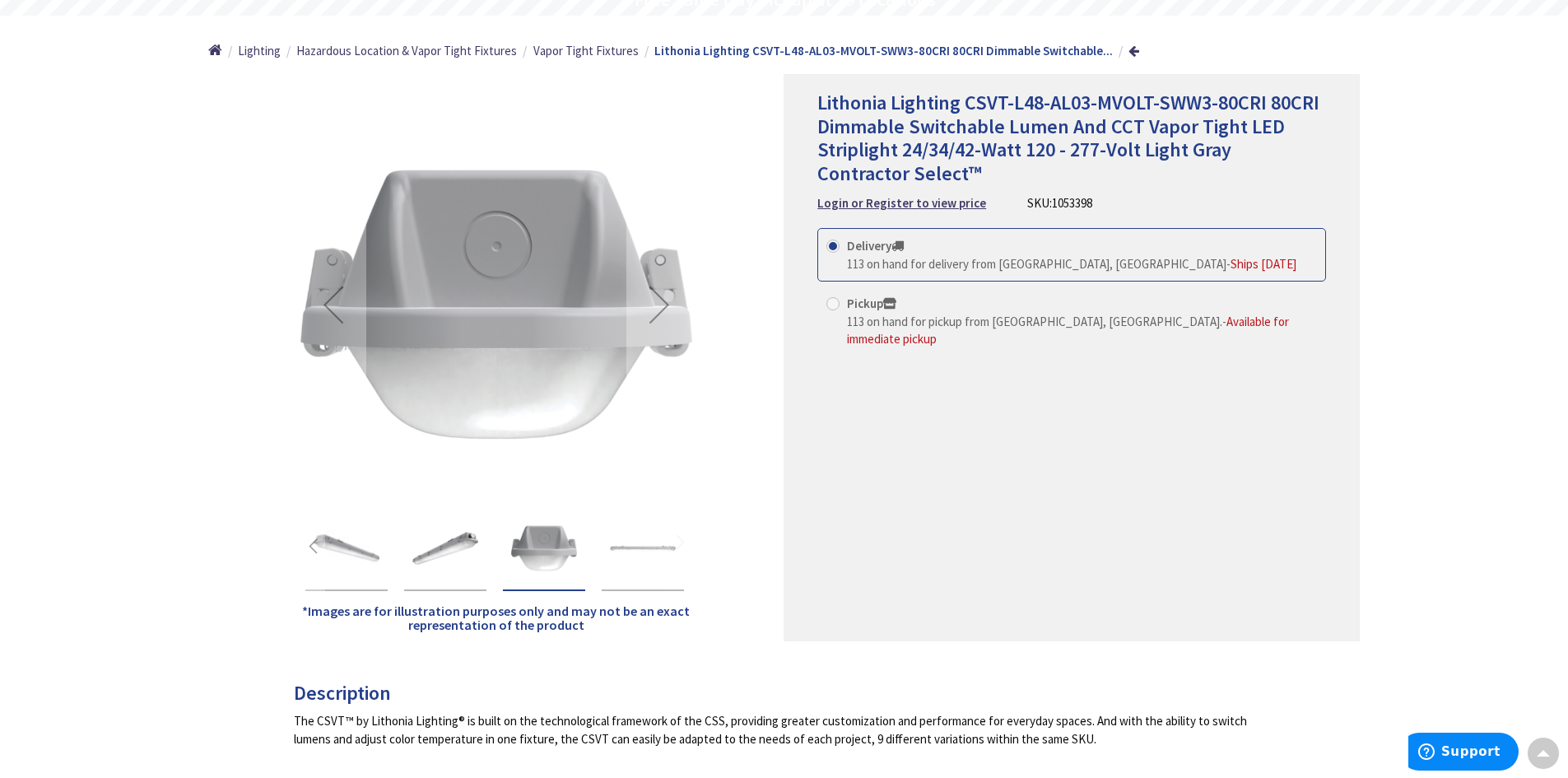
click at [441, 554] on img "Lithonia Lighting CSVT-L48-AL03-MVOLT-SWW3-80CRI 80CRI Dimmable Switchable Lume…" at bounding box center [445, 548] width 66 height 66
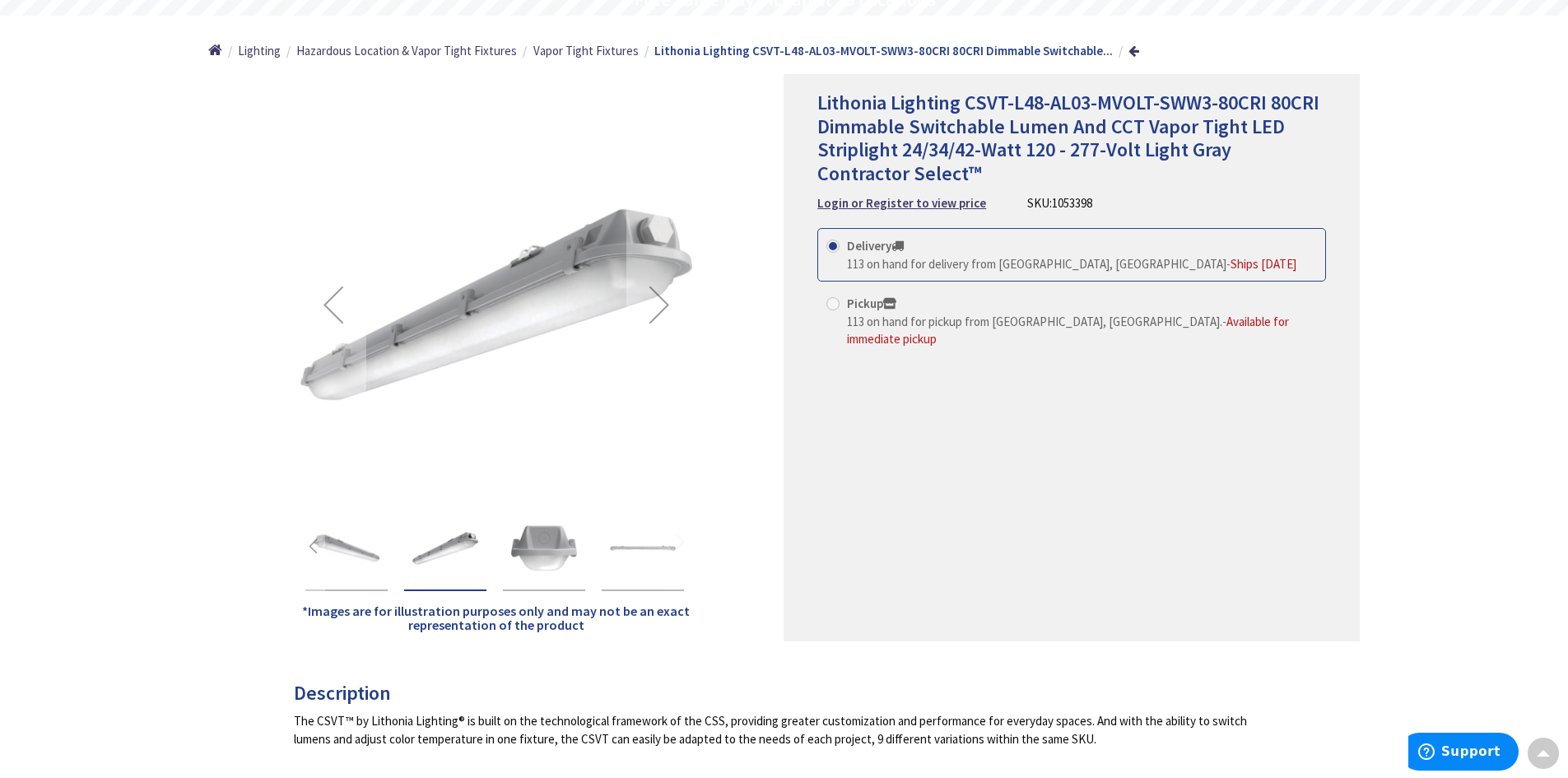
click at [340, 551] on img "Lithonia Lighting CSVT-L48-AL03-MVOLT-SWW3-80CRI 80CRI Dimmable Switchable Lume…" at bounding box center [346, 548] width 66 height 66
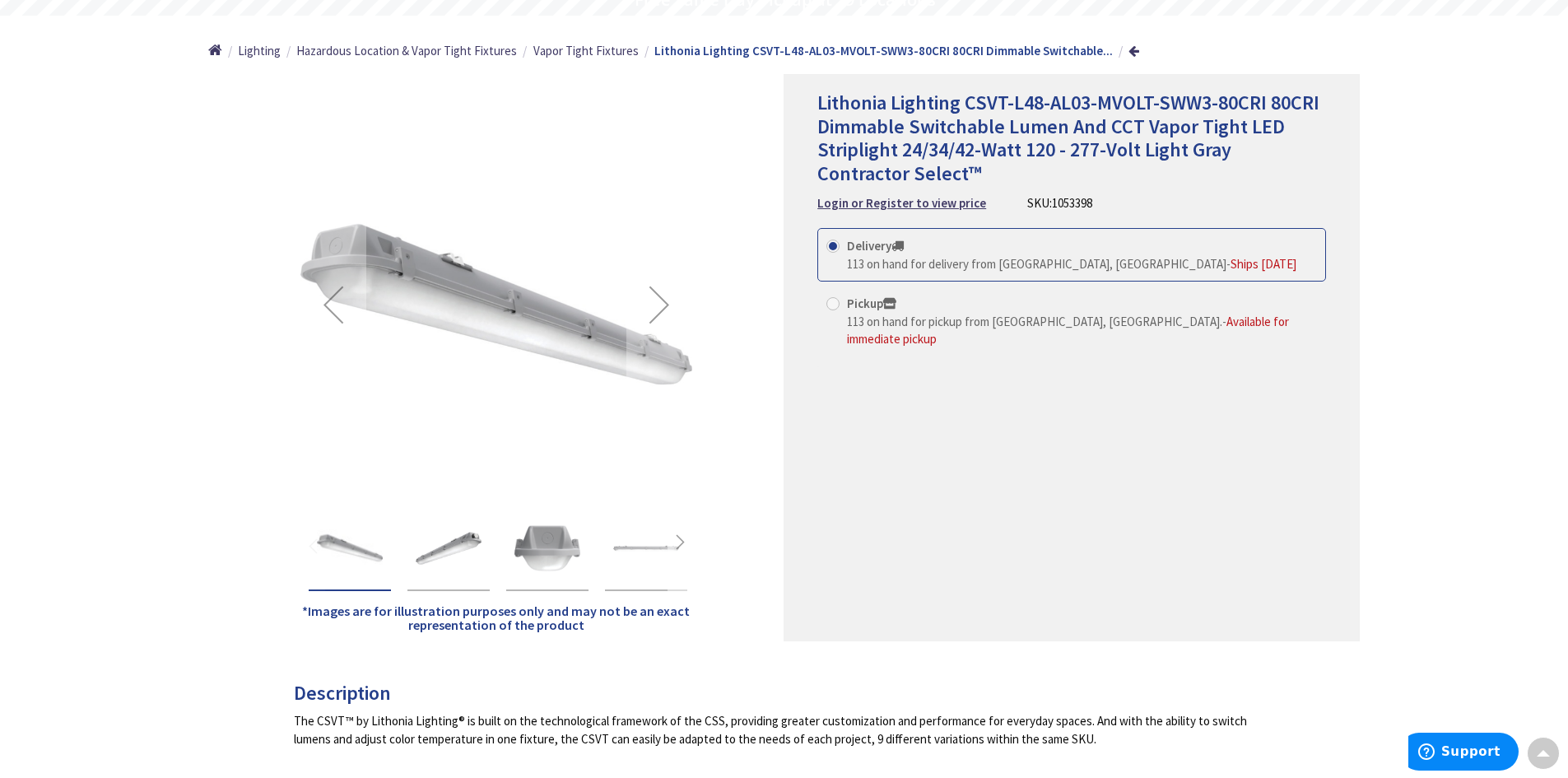
click at [681, 546] on div "Next" at bounding box center [680, 545] width 24 height 24
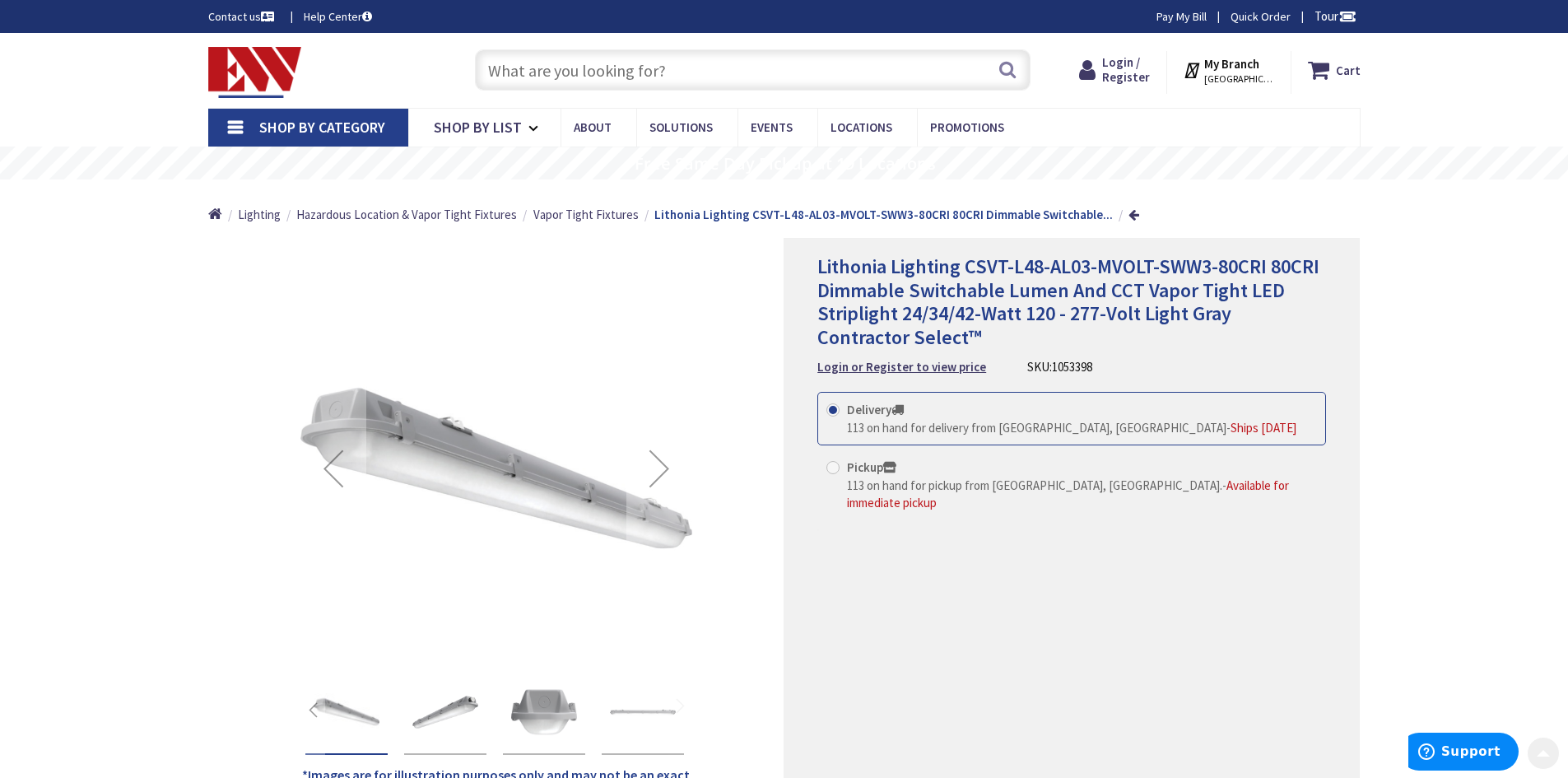
scroll to position [0, 0]
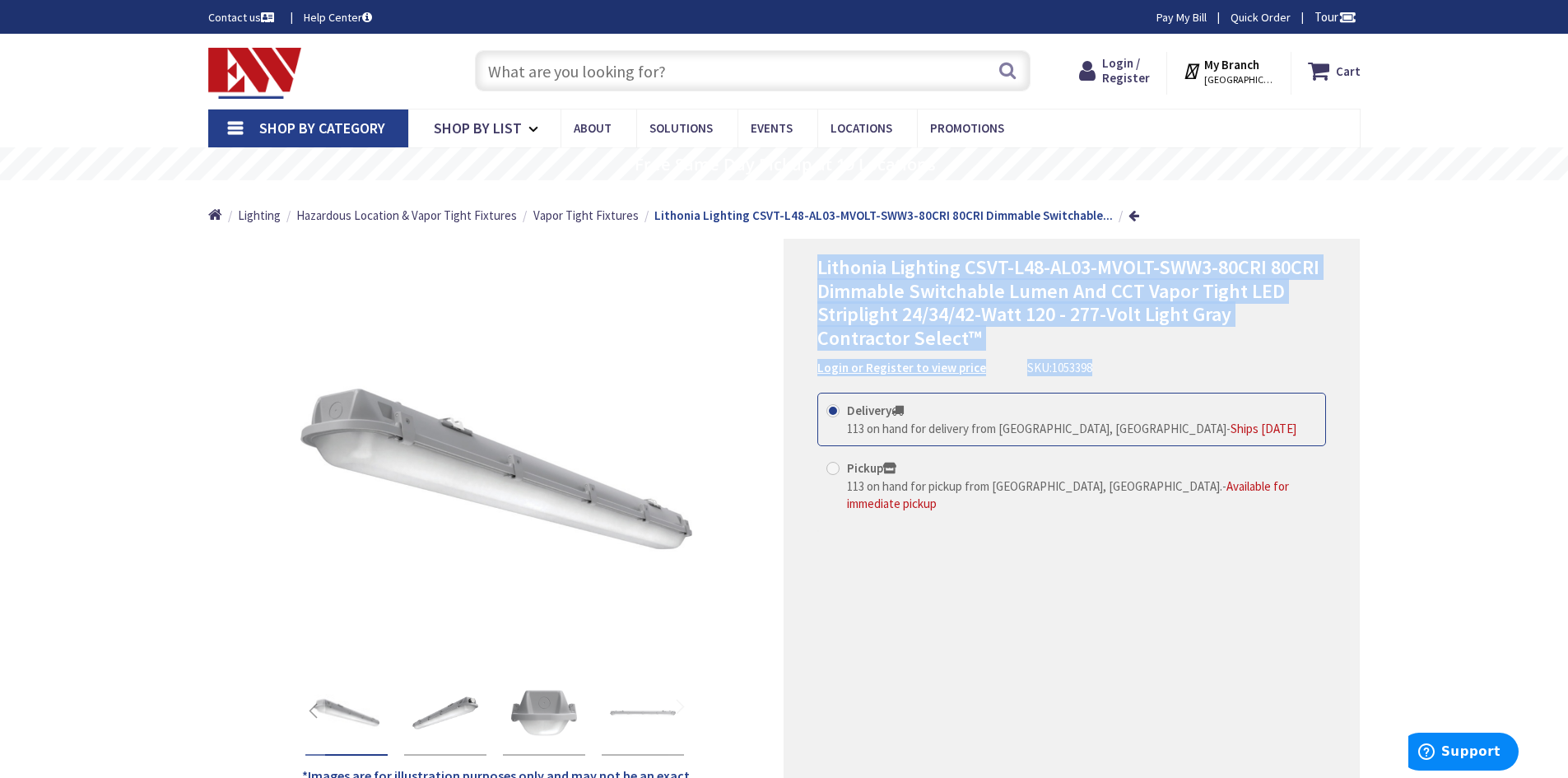
drag, startPoint x: 810, startPoint y: 257, endPoint x: 1088, endPoint y: 368, distance: 299.3
click at [1088, 368] on div "Lithonia Lighting CSVT-L48-AL03-MVOLT-SWW3-80CRI 80CRI Dimmable Switchable Lume…" at bounding box center [1072, 522] width 576 height 567
copy div "Lithonia Lighting CSVT-L48-AL03-MVOLT-SWW3-80CRI 80CRI Dimmable Switchable Lume…"
